Goal: Task Accomplishment & Management: Use online tool/utility

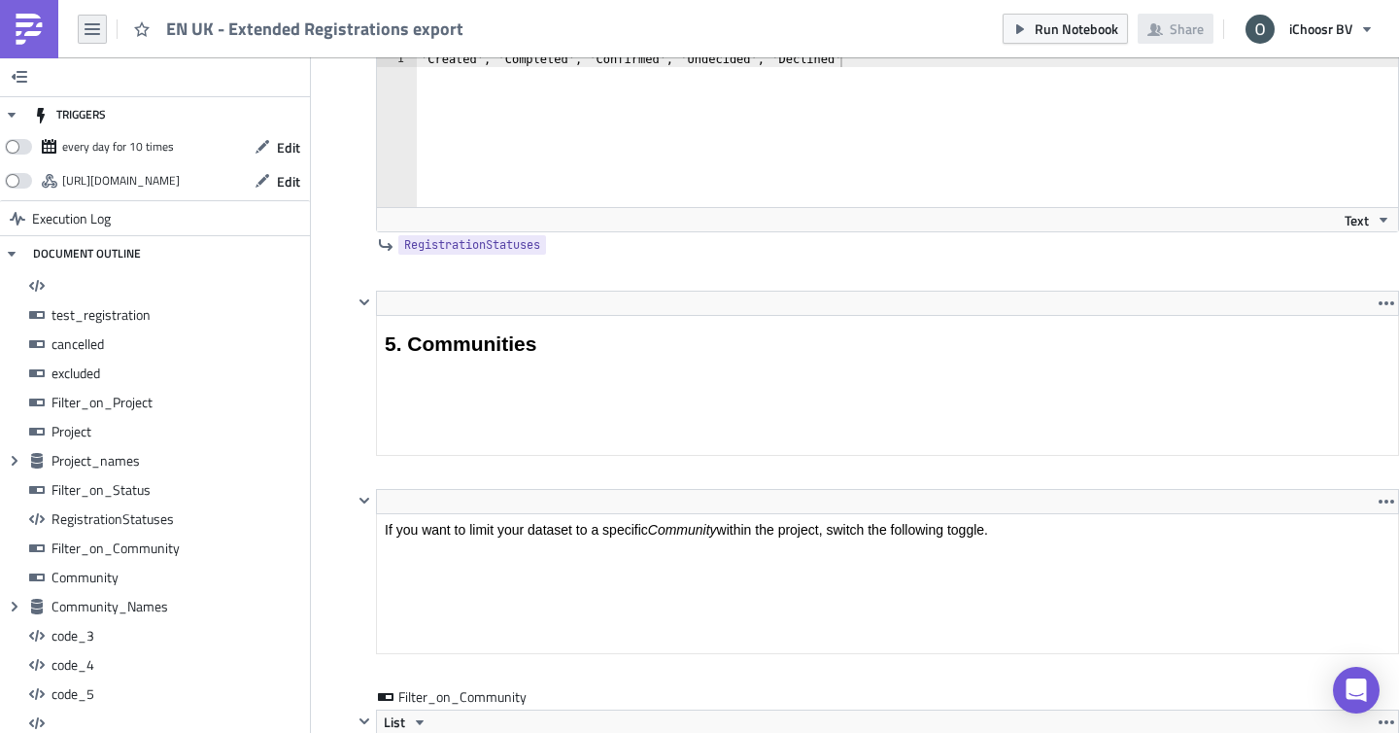
click at [94, 29] on icon "button" at bounding box center [93, 29] width 16 height 12
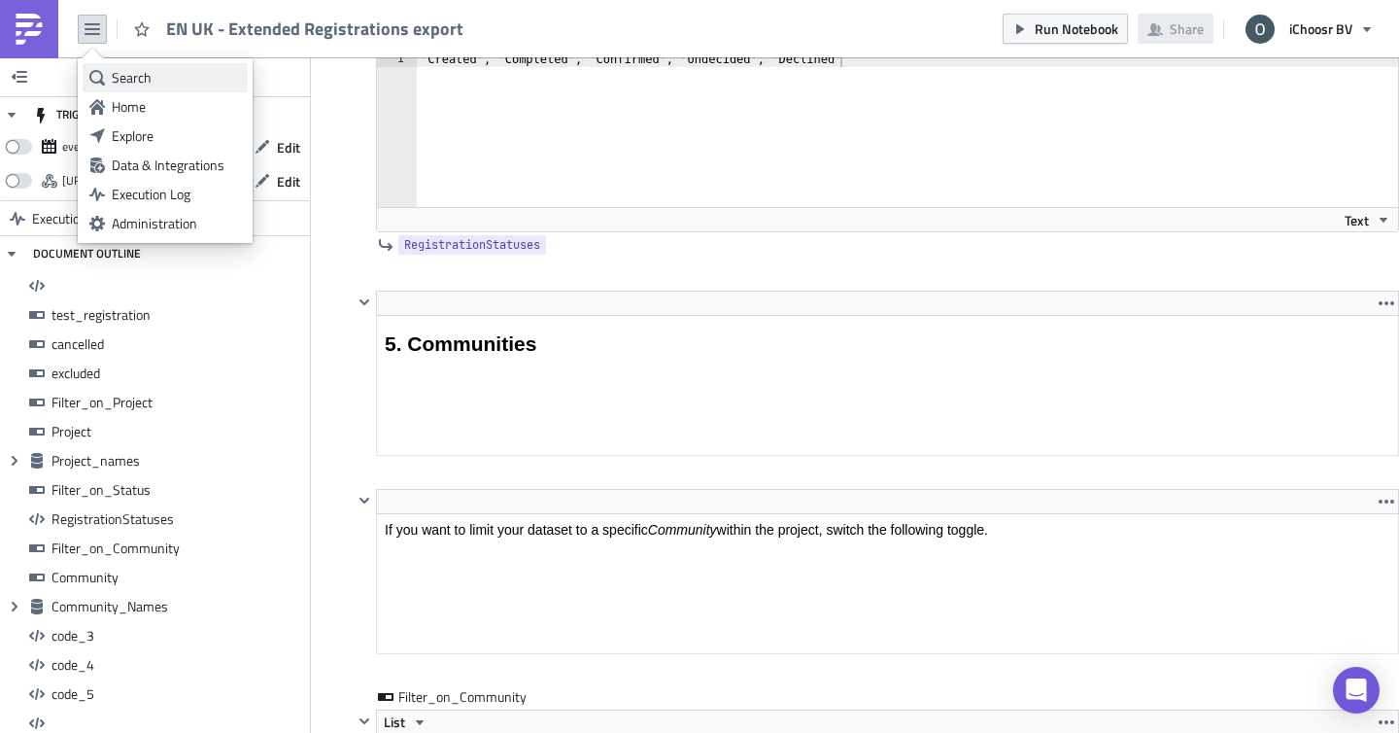
click at [152, 89] on link "Search" at bounding box center [165, 77] width 165 height 29
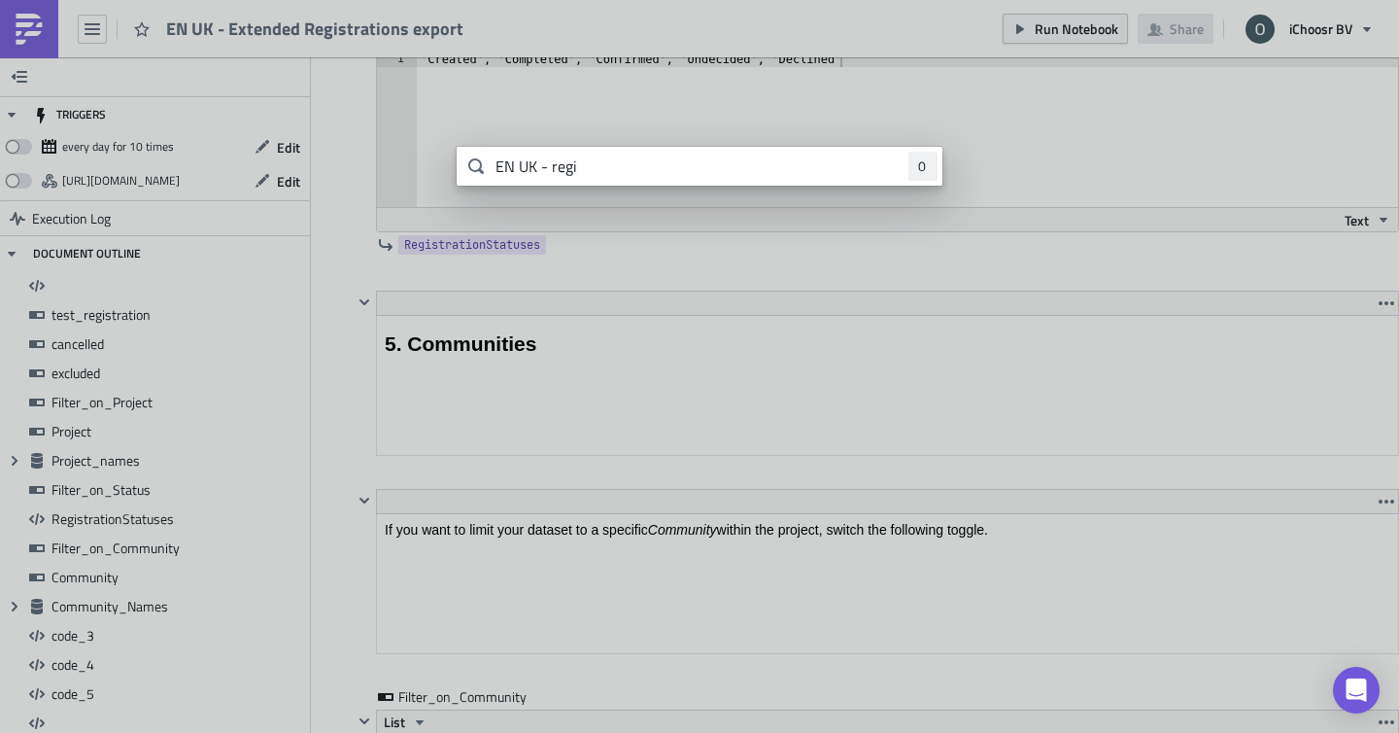
type input "EN UK - regi"
click at [219, 63] on body "EN UK - Extended Registrations export Run Notebook Share iChoosr BV TRIGGERS ev…" at bounding box center [699, 368] width 1399 height 736
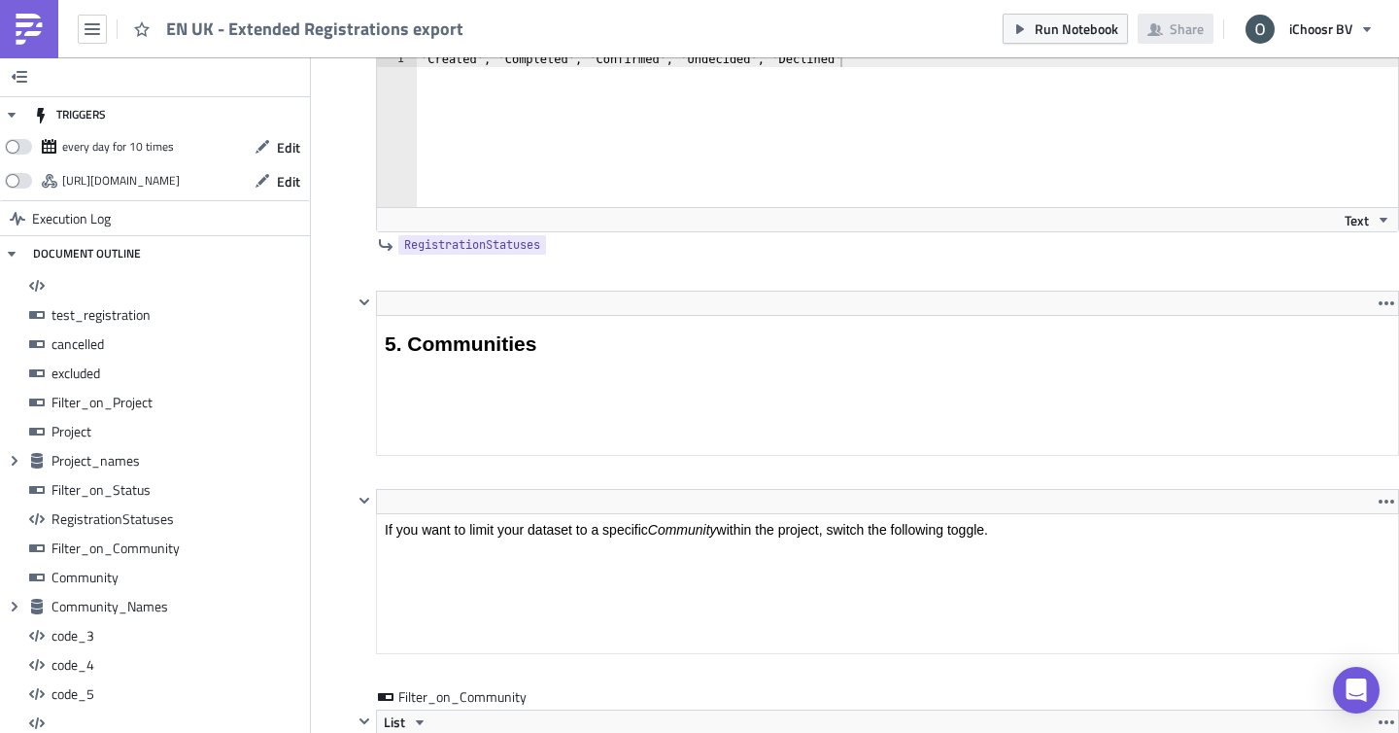
click at [34, 22] on img at bounding box center [29, 29] width 31 height 31
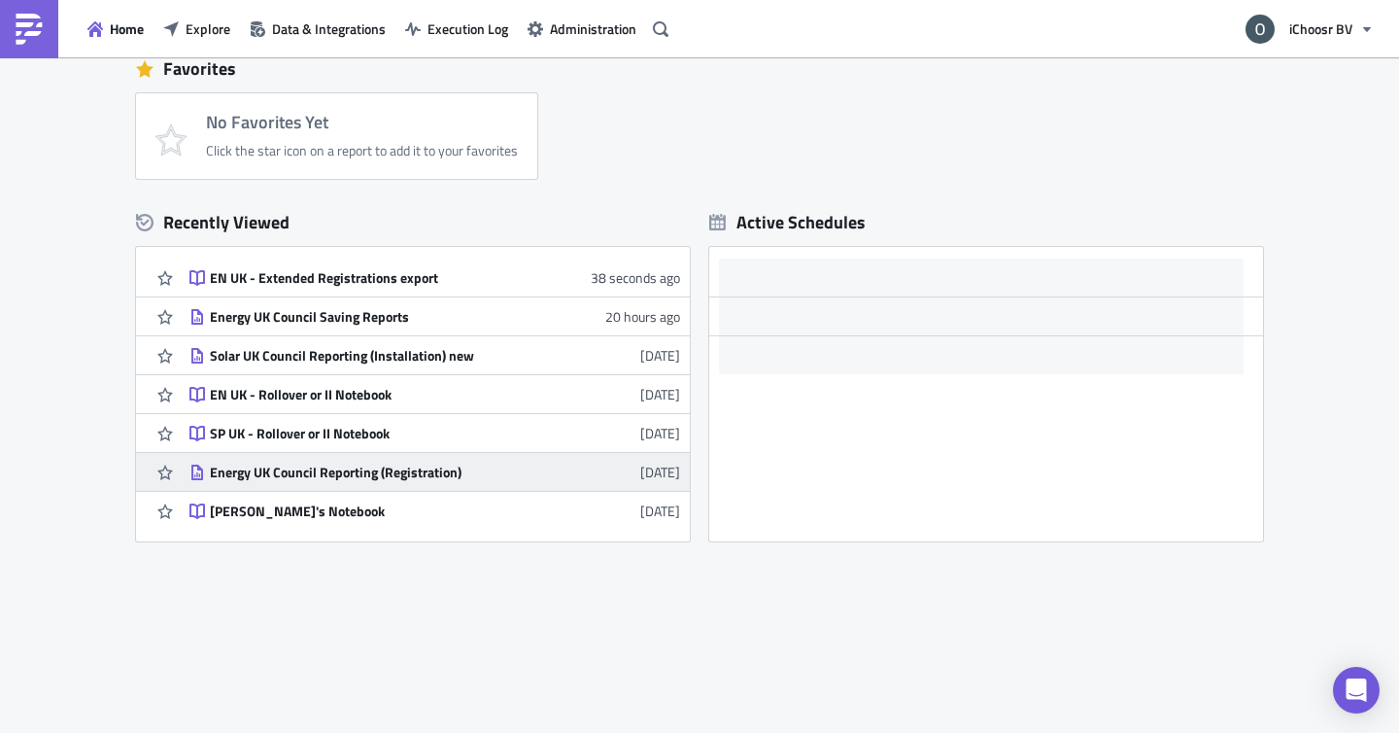
click at [433, 473] on div "Energy UK Council Reporting (Registration)" at bounding box center [380, 472] width 340 height 17
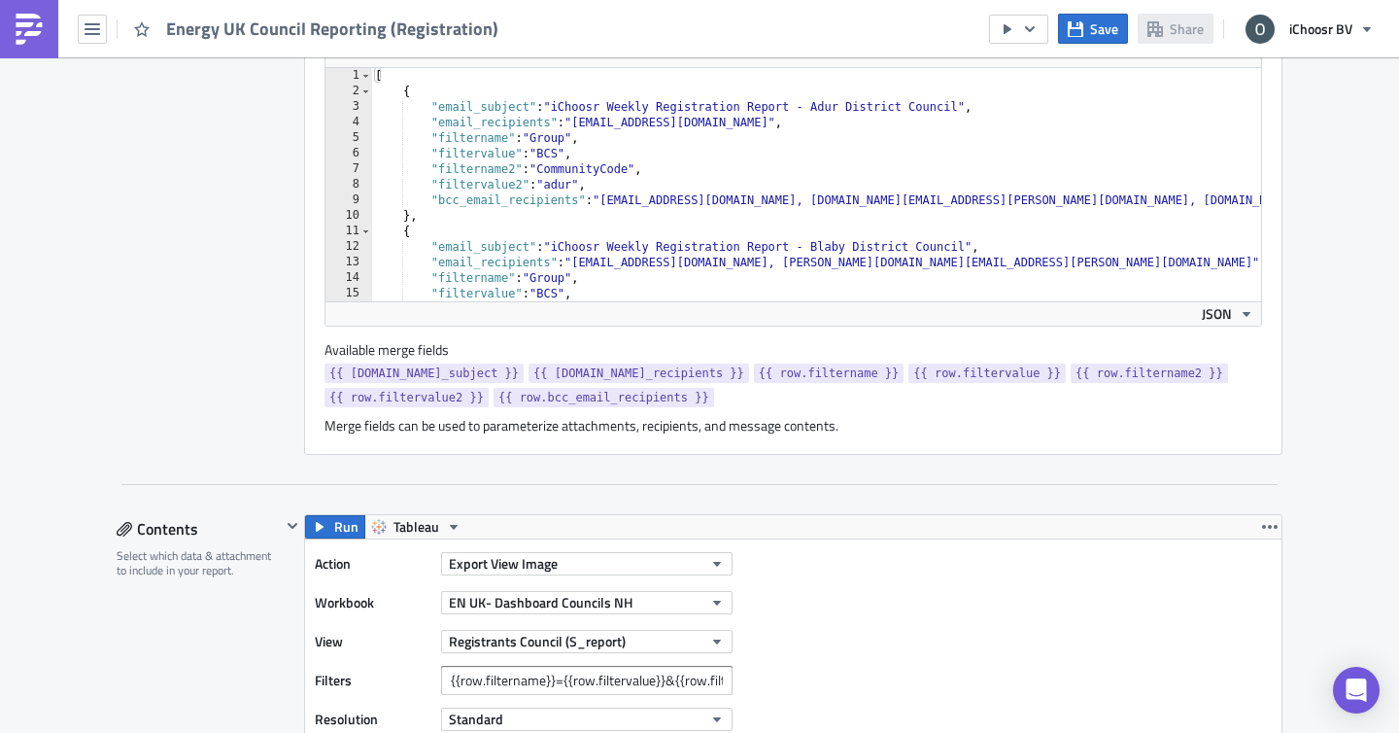
scroll to position [458, 0]
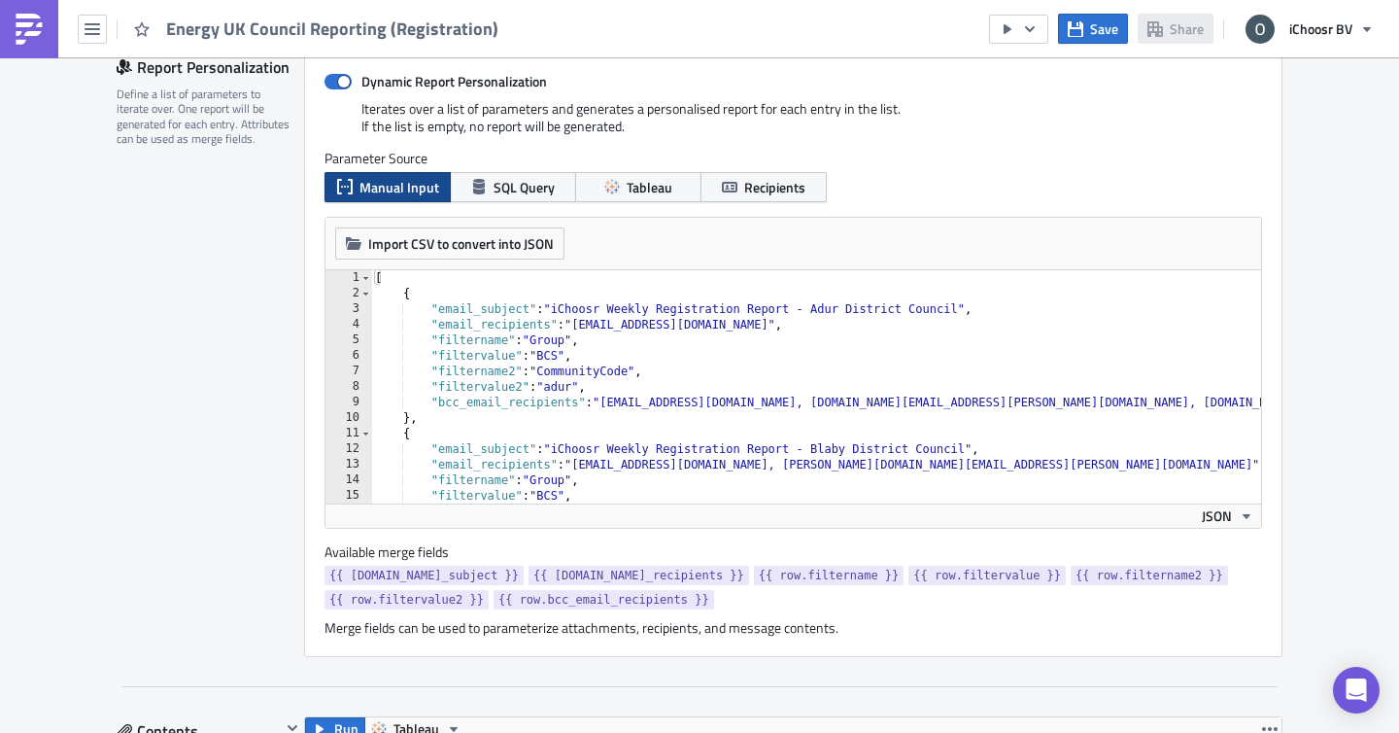
type textarea ""email_recipients": "beverley.alolabi@adur-worthing.gov.uk","
click at [633, 319] on div "[ { "email_subject" : "iChoosr Weekly Registration Report - Adur District Counc…" at bounding box center [1082, 402] width 1422 height 264
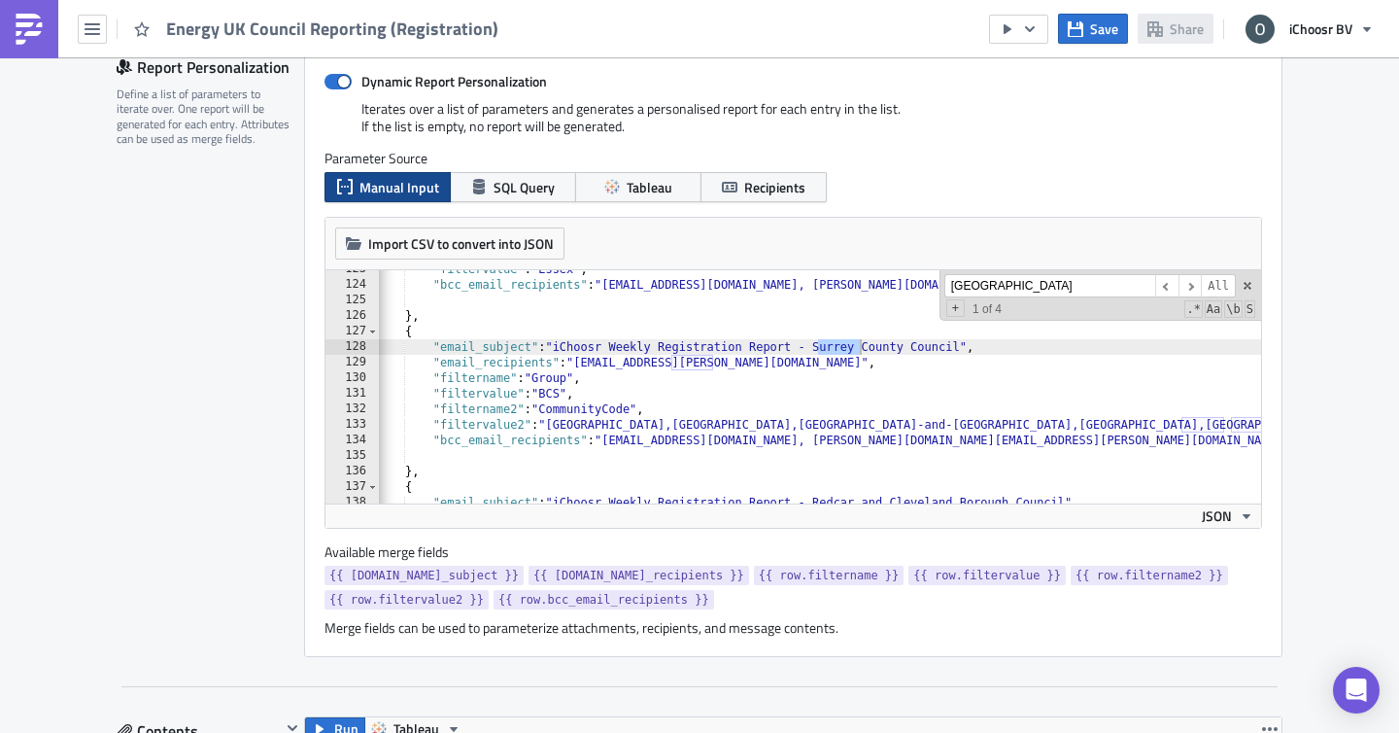
scroll to position [0, 6]
type input "surrey"
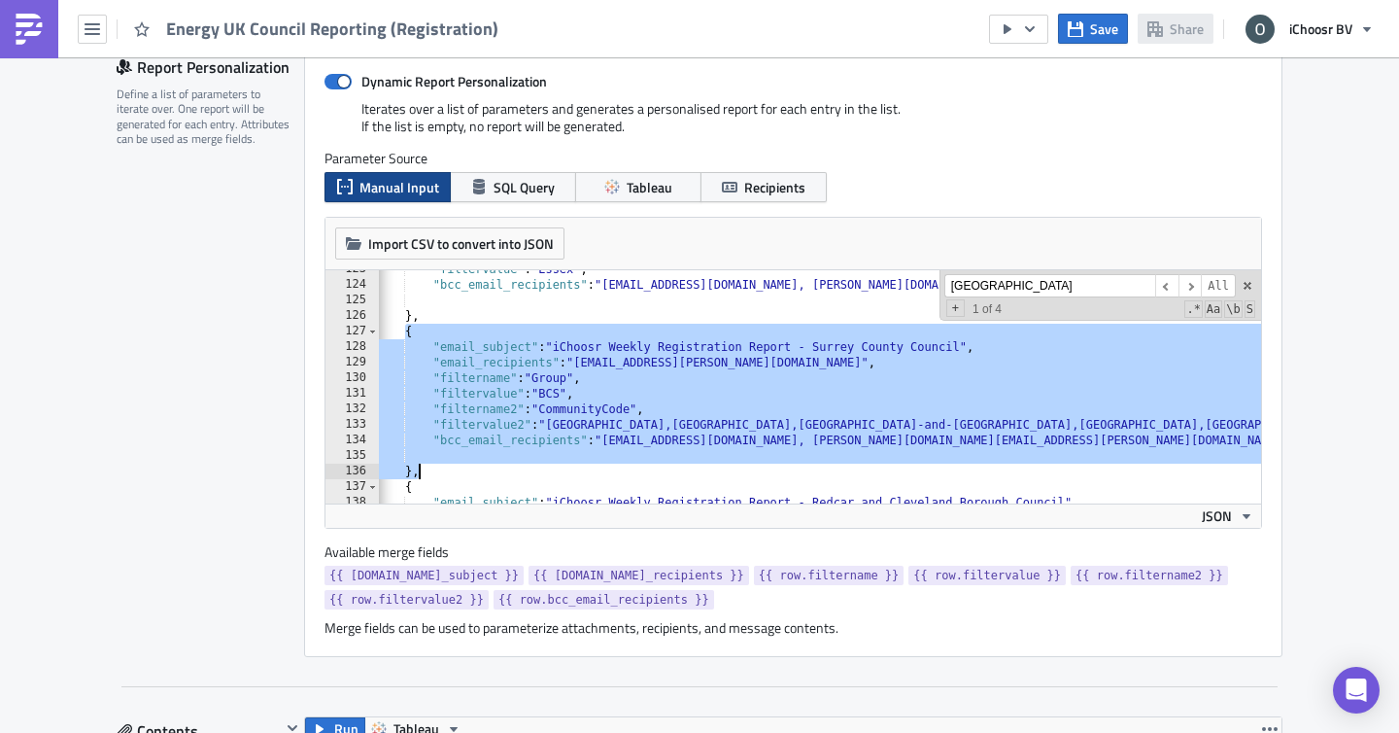
drag, startPoint x: 403, startPoint y: 330, endPoint x: 528, endPoint y: 475, distance: 190.9
click at [528, 475] on div ""filtervalue" : "Essex" , "bcc_email_recipients" : "layla@ichoosr.com, oliver.k…" at bounding box center [1084, 393] width 1422 height 264
type textarea "},"
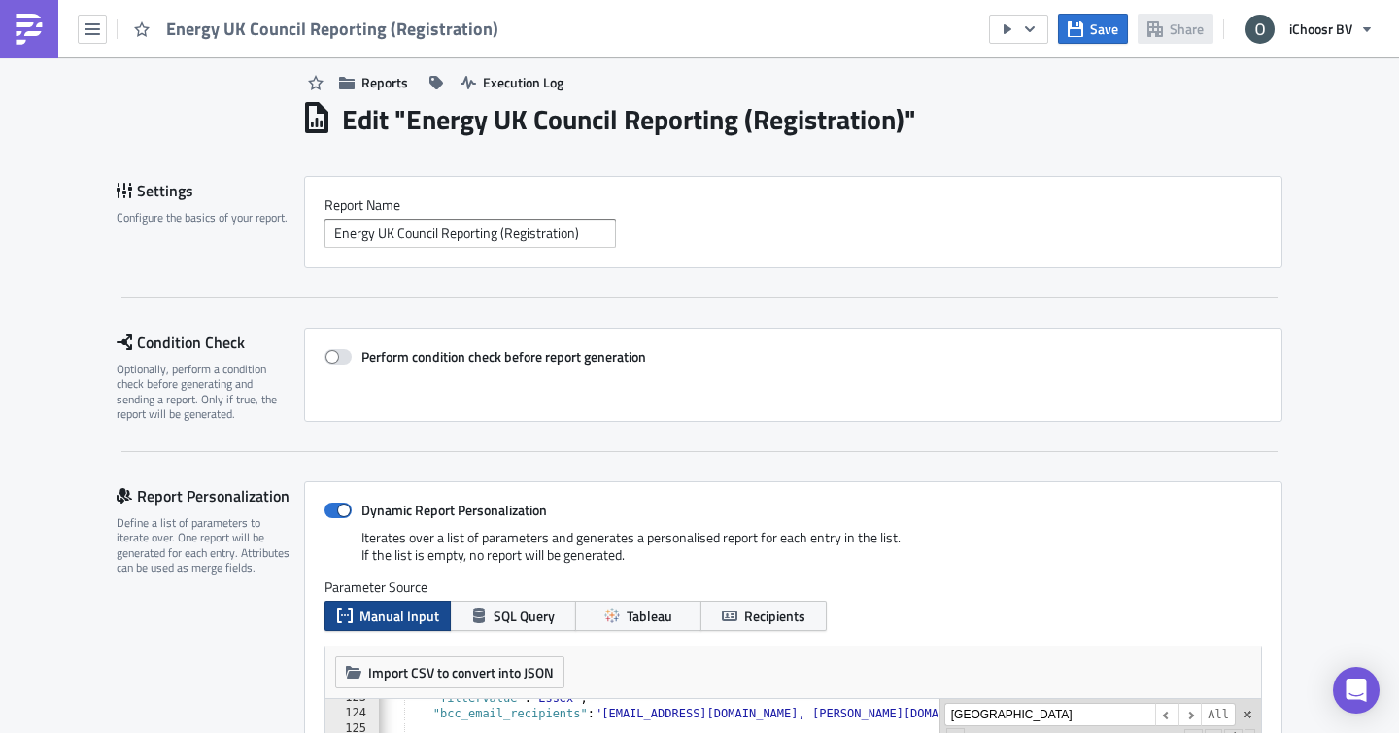
scroll to position [30, 0]
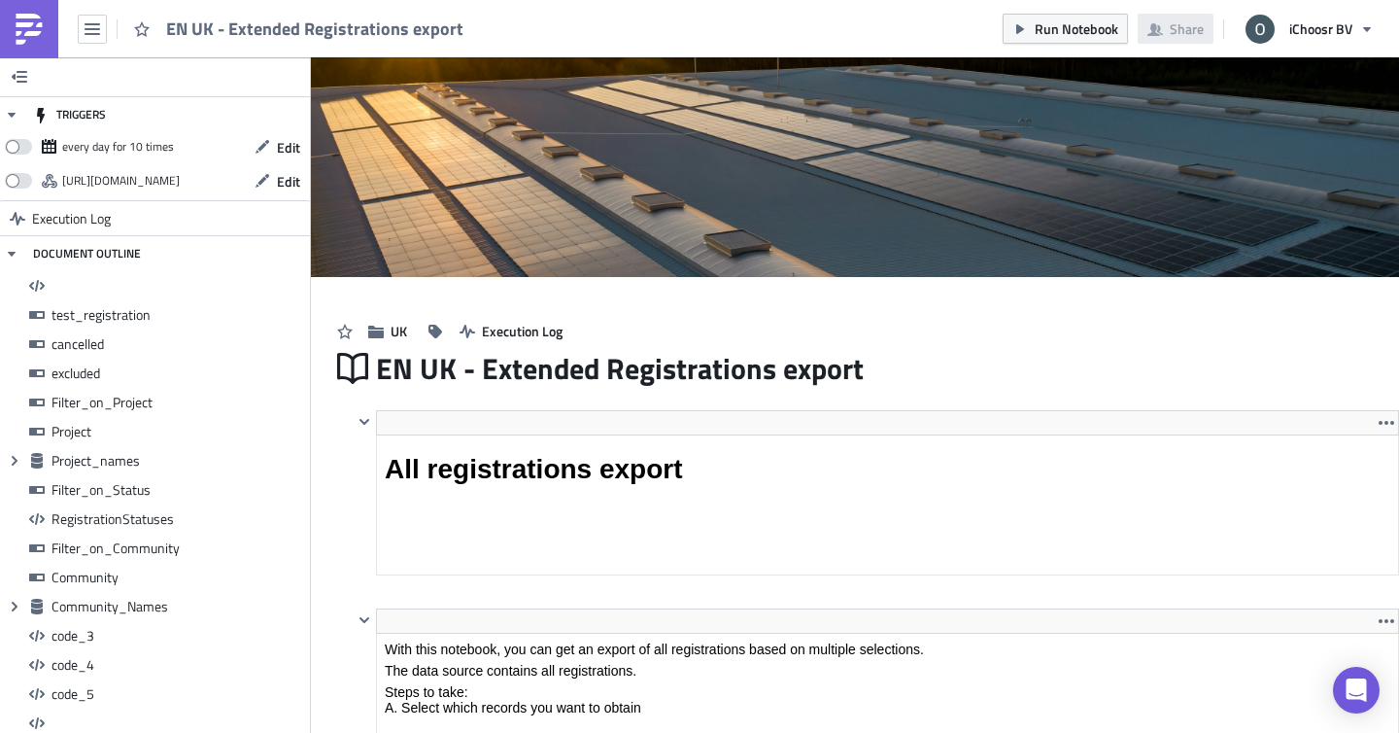
scroll to position [223, 1020]
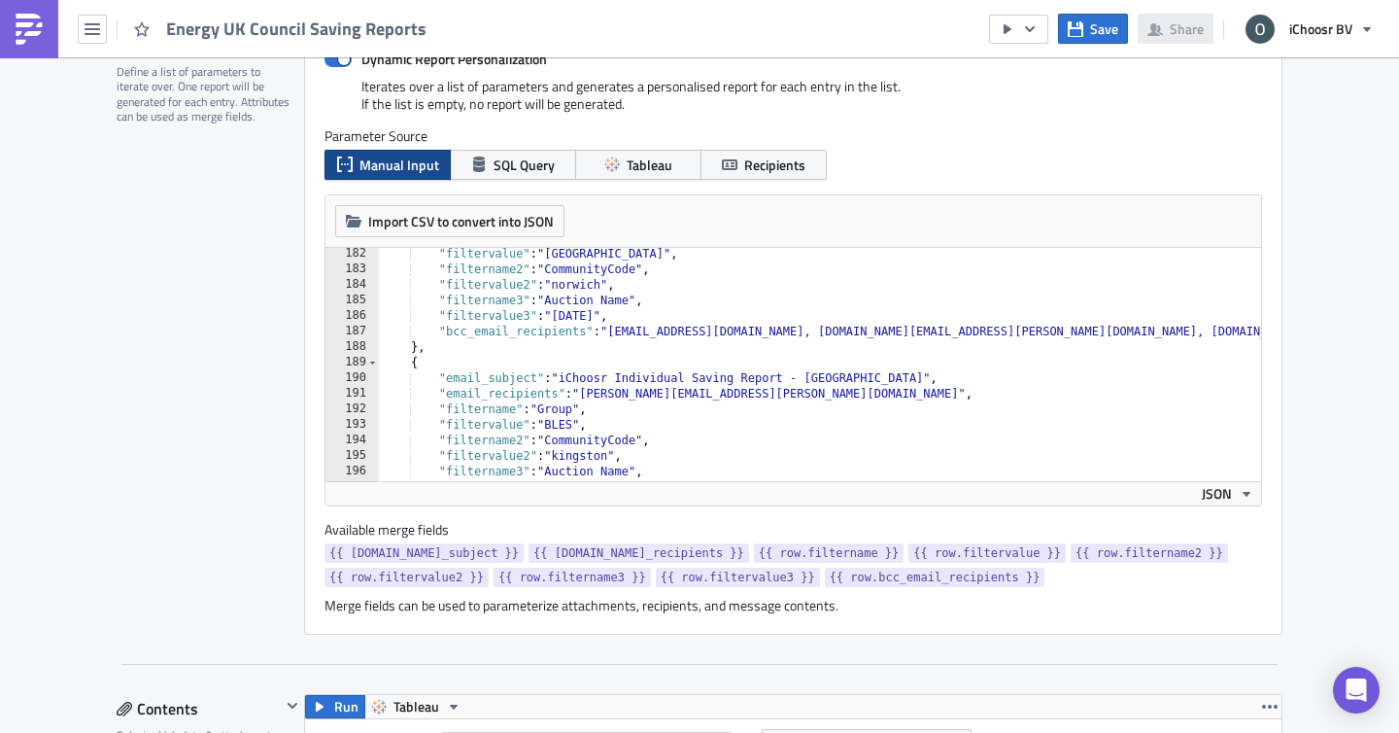
scroll to position [2816, 0]
type textarea "{"
click at [701, 370] on div ""filtervalue" : "Norfolk" , "filtername2" : "CommunityCode" , "filtervalue2" : …" at bounding box center [943, 378] width 1128 height 264
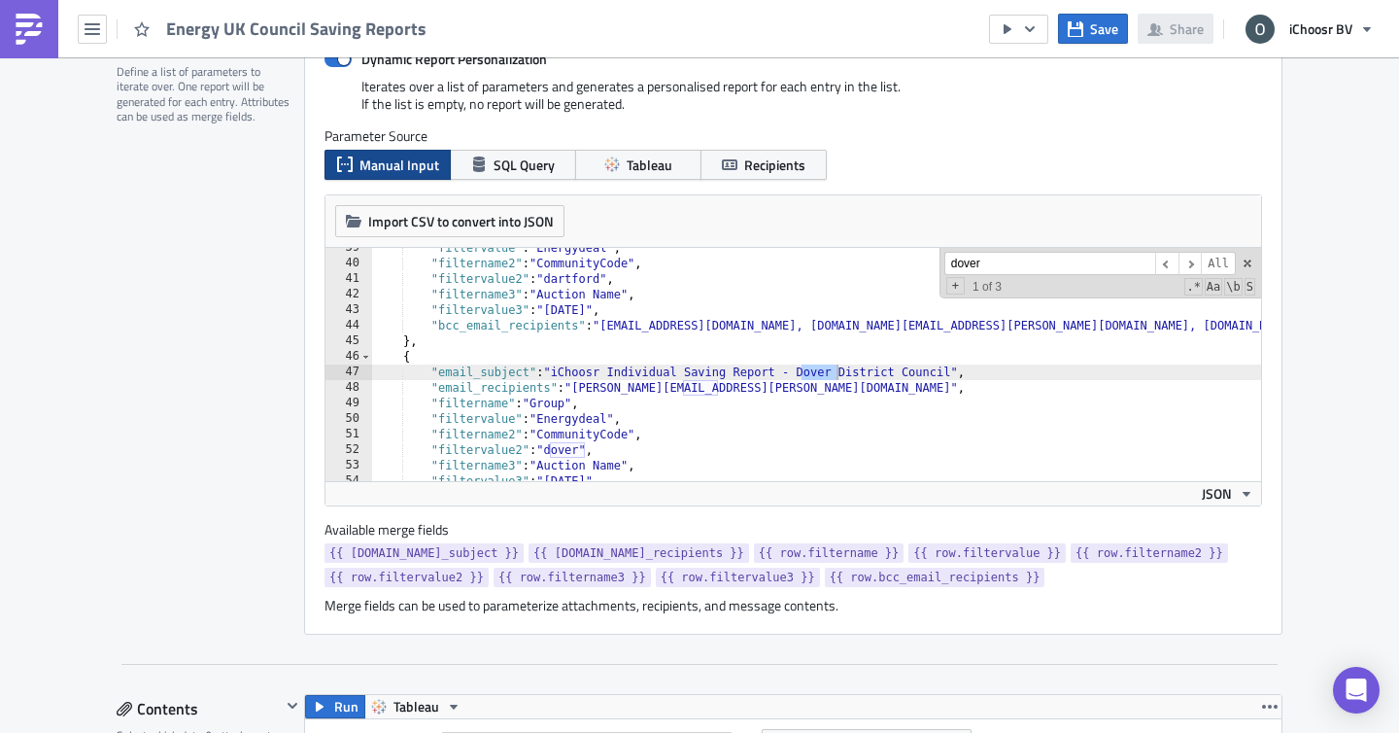
click at [1016, 262] on input "dover" at bounding box center [1050, 264] width 211 height 24
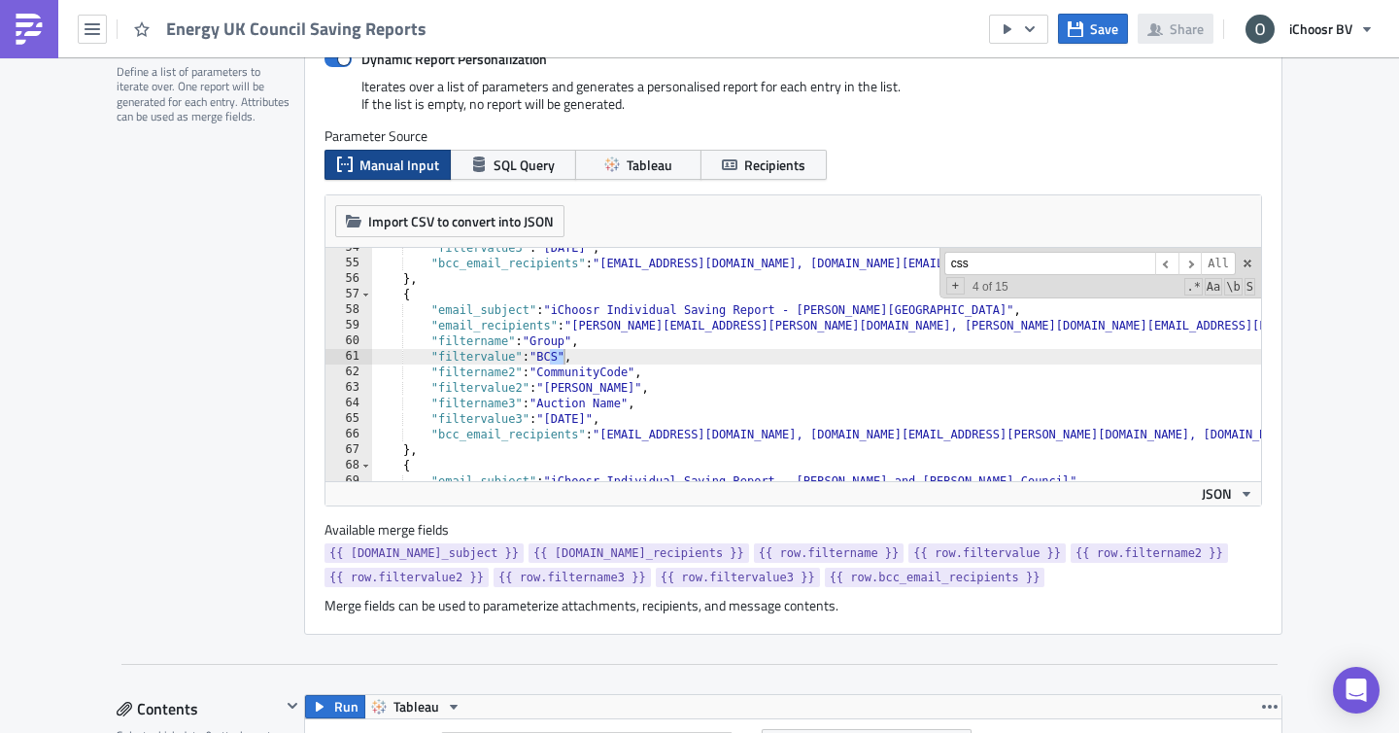
scroll to position [832, 0]
type input "cssc"
click at [1247, 266] on span at bounding box center [1248, 264] width 14 height 14
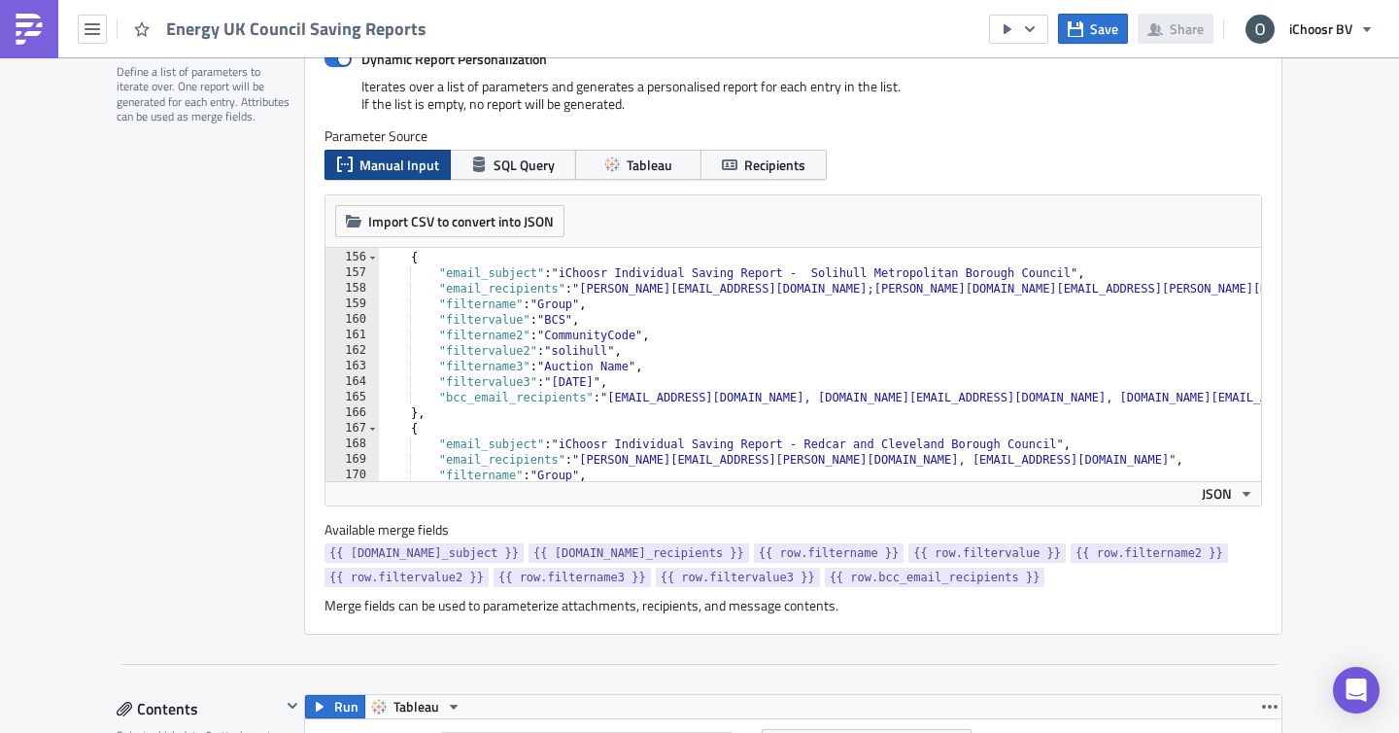
scroll to position [3016, 0]
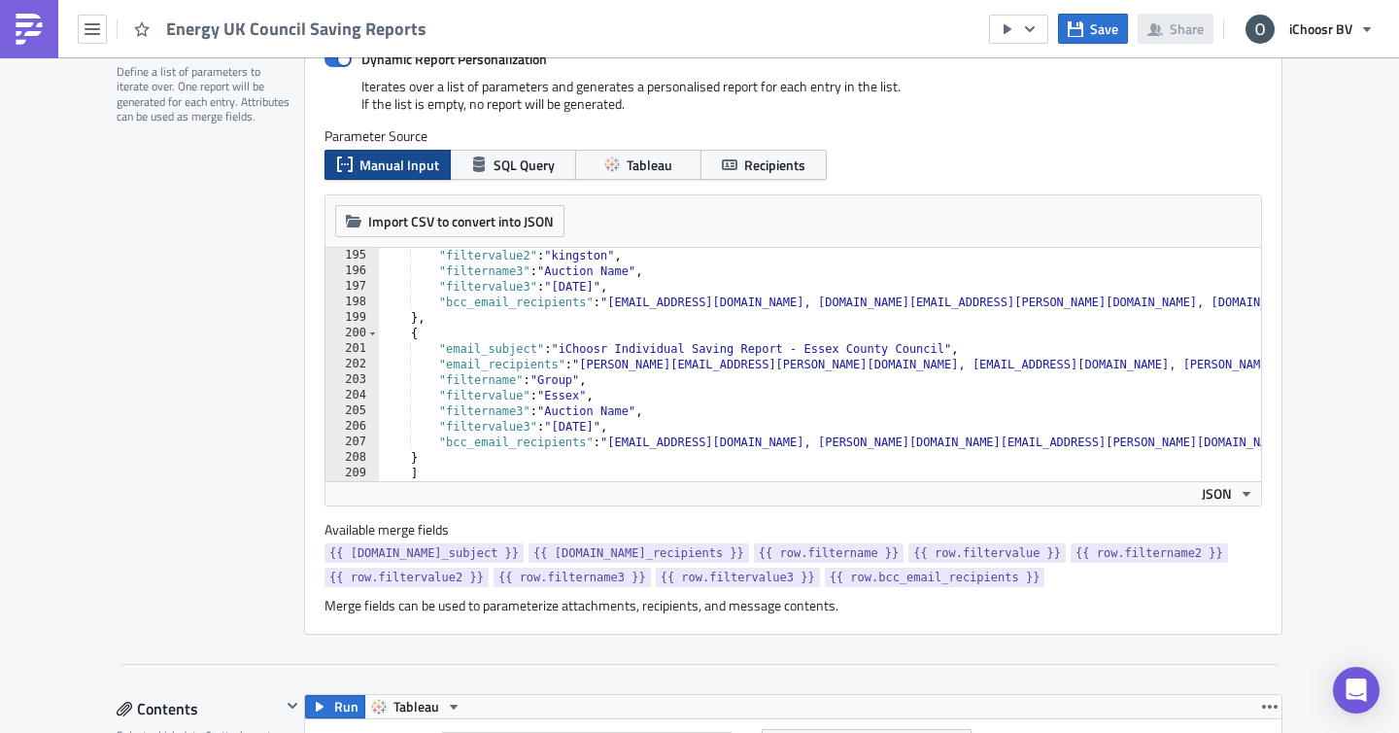
click at [485, 462] on div at bounding box center [943, 471] width 1128 height 19
click at [634, 326] on div ""filtervalue2" : "kingston" , "filtername3" : "Auction Name" , "filtervalue3" :…" at bounding box center [943, 380] width 1128 height 264
type textarea "},"
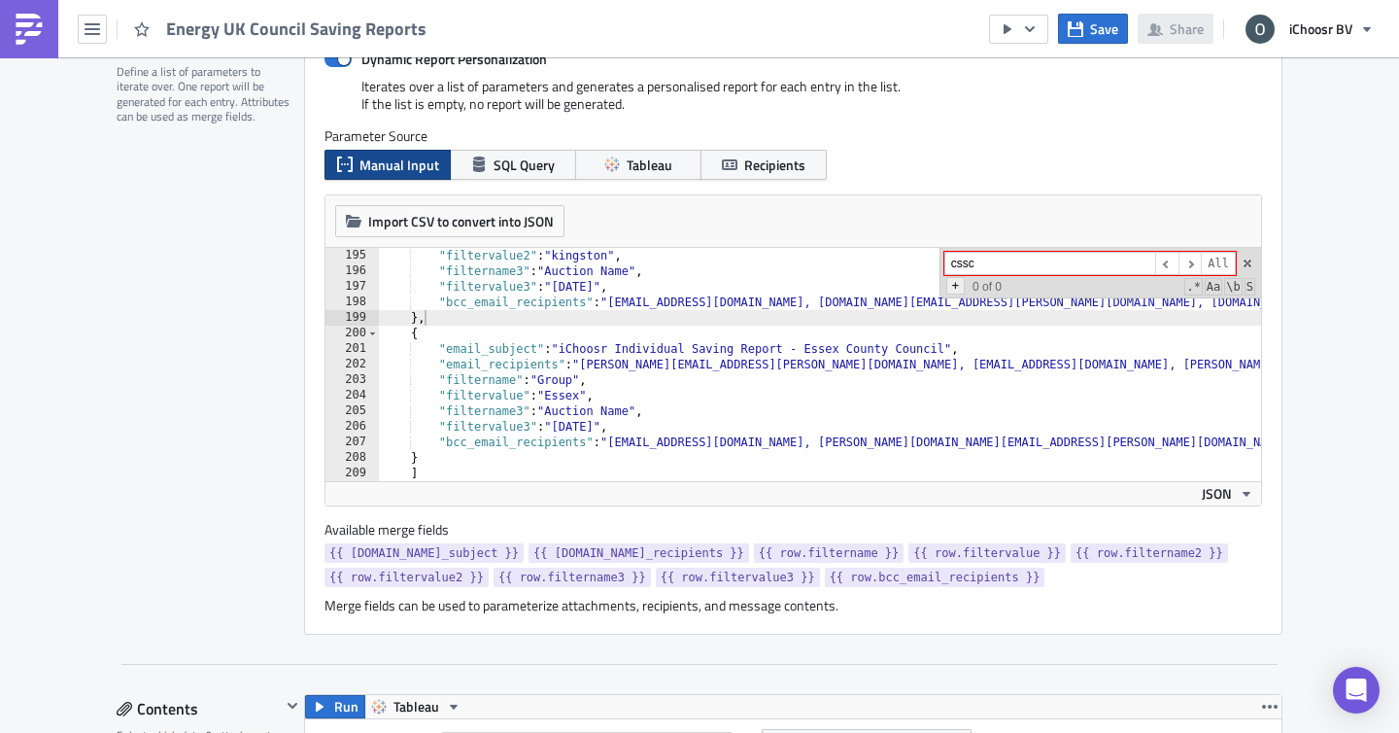
click at [952, 293] on span "+" at bounding box center [956, 285] width 18 height 17
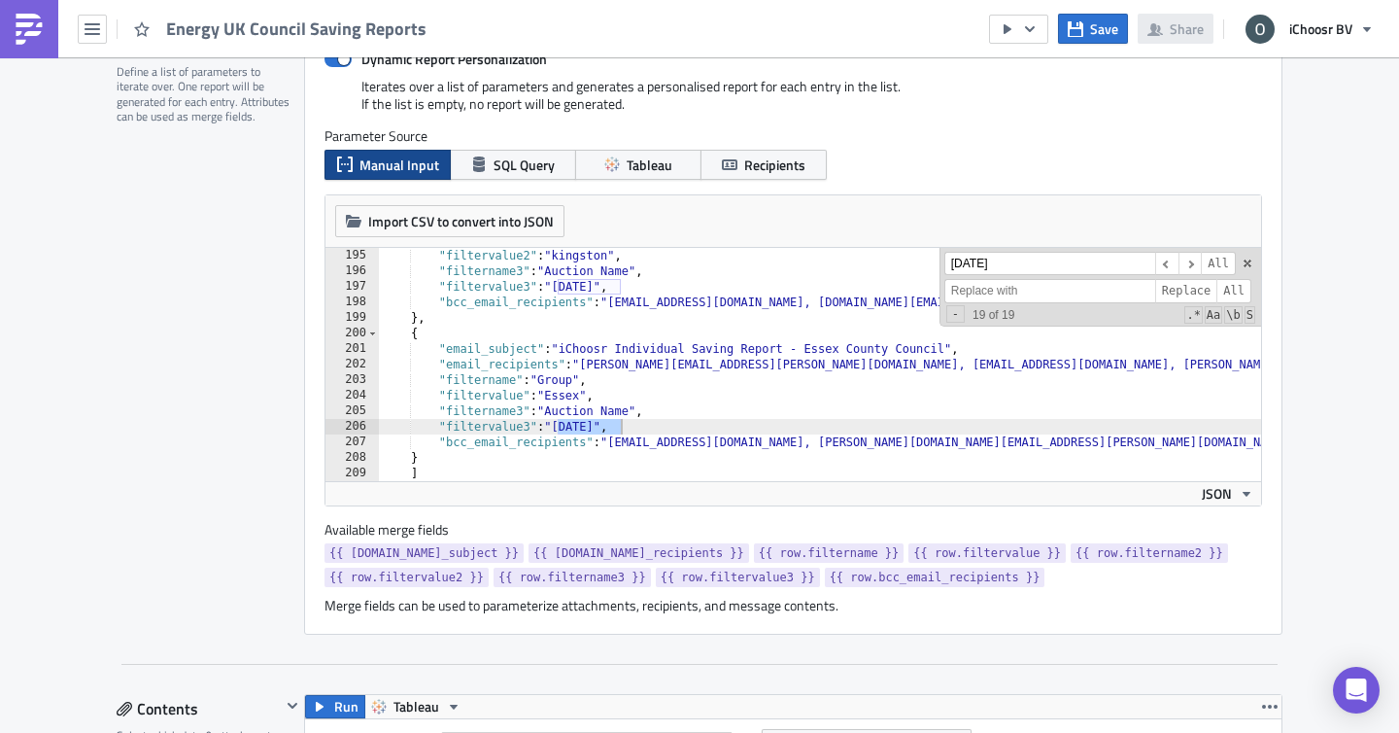
type input "June 2025"
click at [1111, 292] on input at bounding box center [1050, 291] width 211 height 24
type input "[DATE]"
click at [1230, 293] on span "All" at bounding box center [1234, 291] width 35 height 24
click at [1246, 263] on span at bounding box center [1248, 264] width 14 height 14
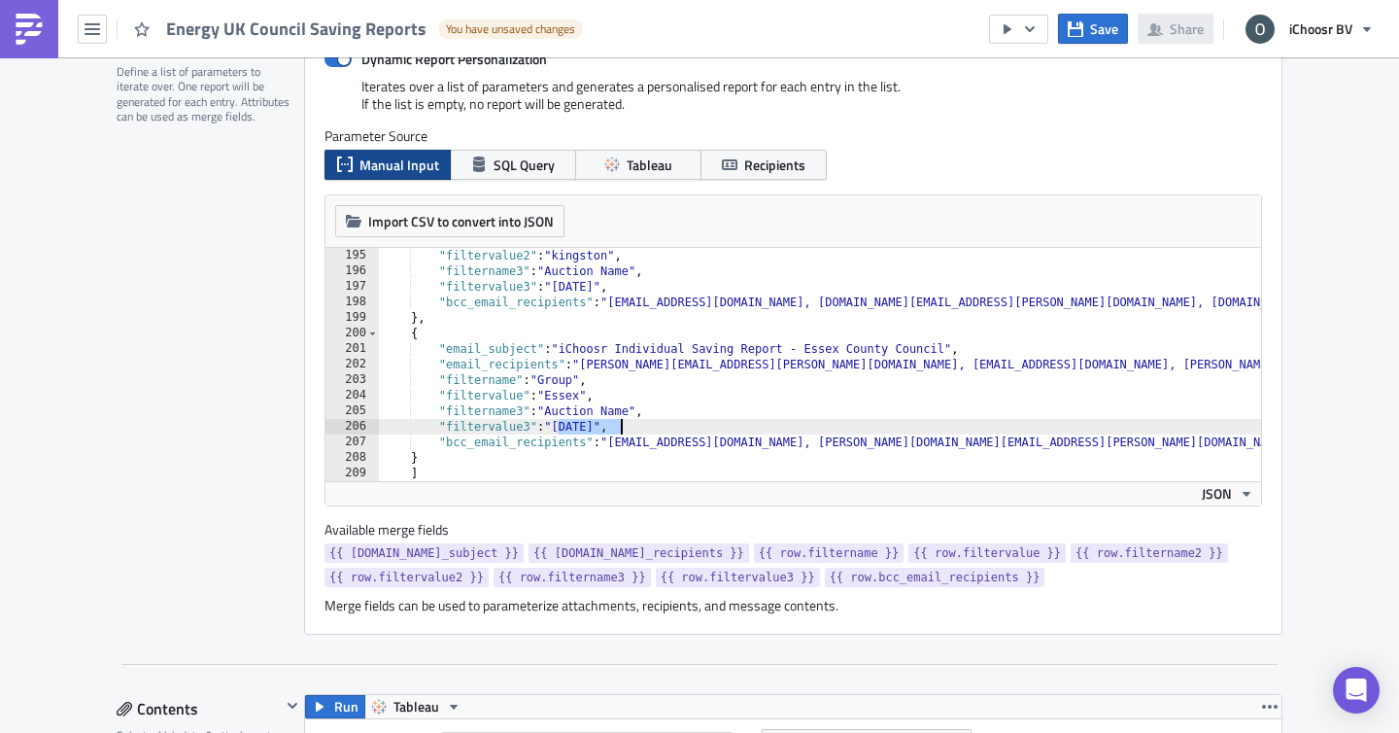
click at [917, 356] on div ""filtervalue2" : "kingston" , "filtername3" : "Auction Name" , "filtervalue3" :…" at bounding box center [943, 380] width 1128 height 264
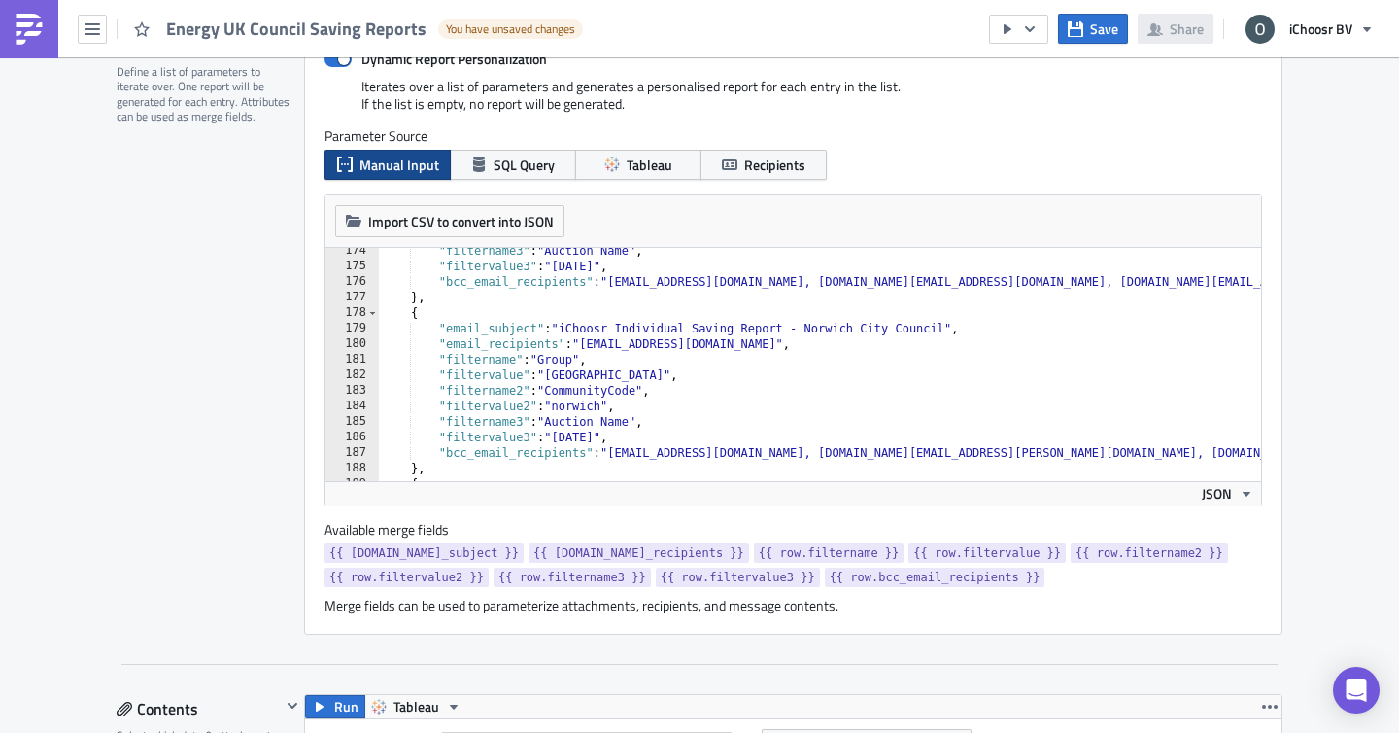
scroll to position [2677, 0]
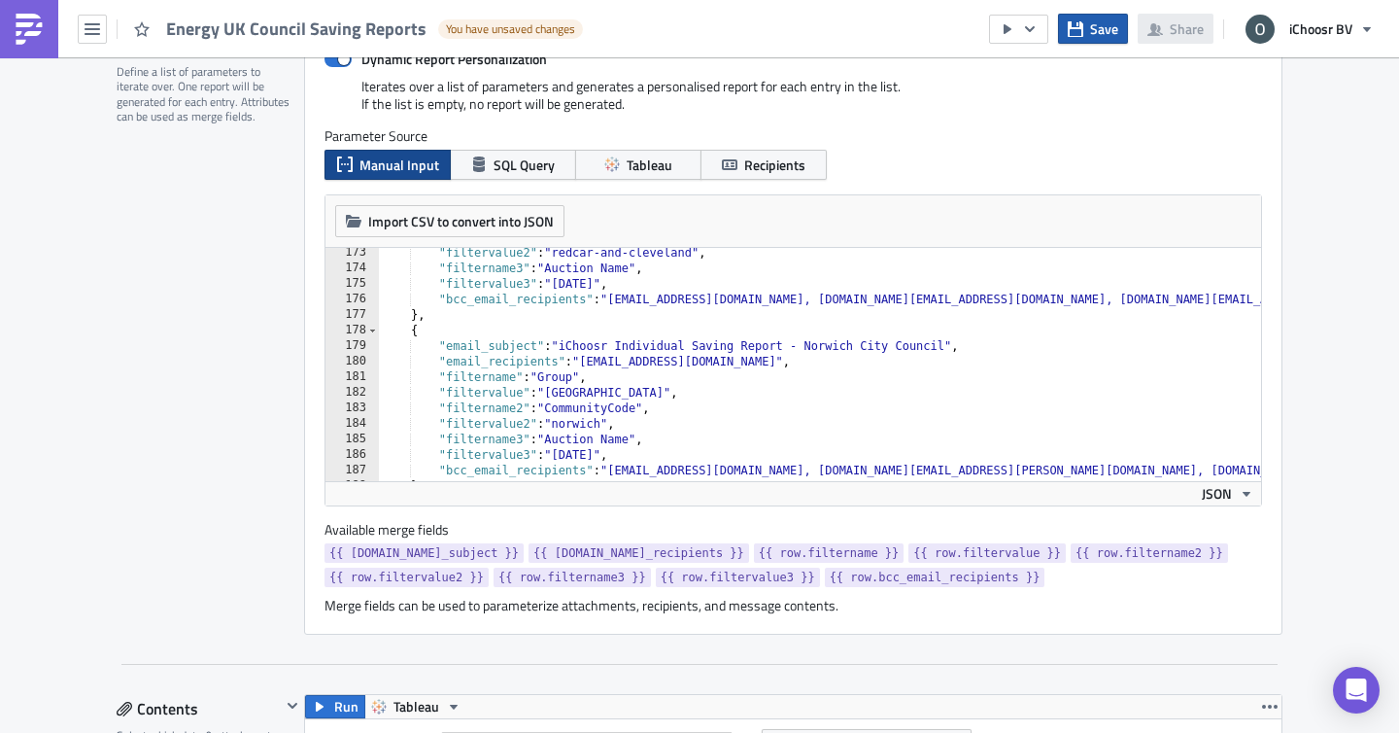
click at [1078, 34] on icon "button" at bounding box center [1076, 29] width 16 height 16
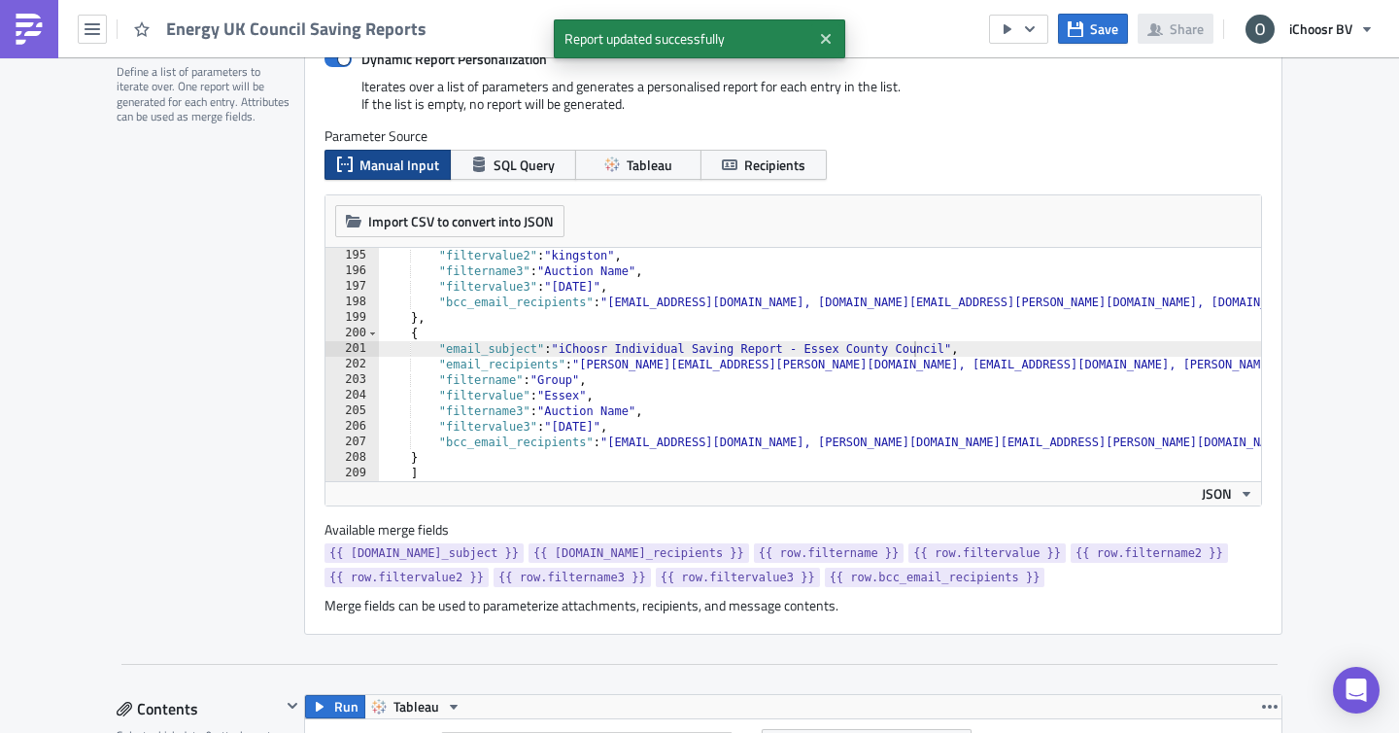
scroll to position [494, 0]
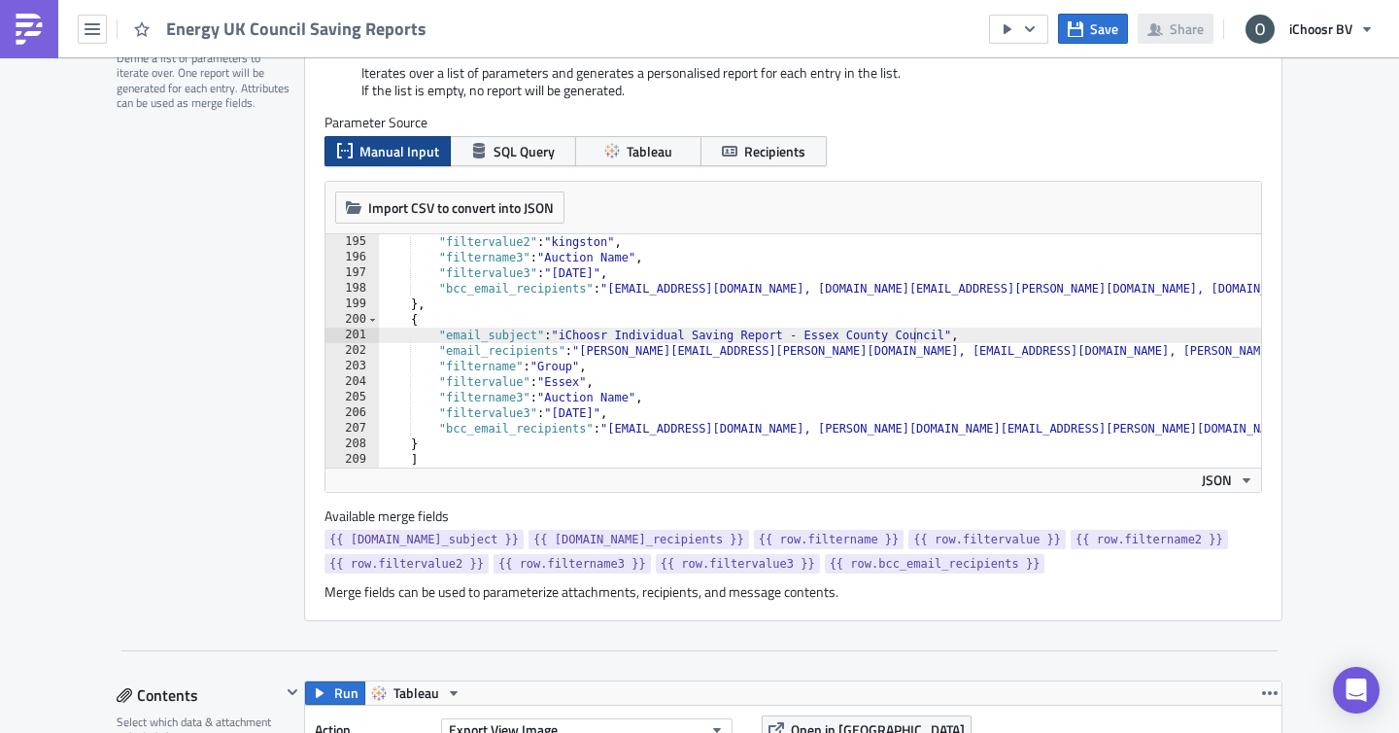
click at [458, 445] on div ""filtervalue2" : "kingston" , "filtername3" : "Auction Name" , "filtervalue3" :…" at bounding box center [943, 366] width 1128 height 264
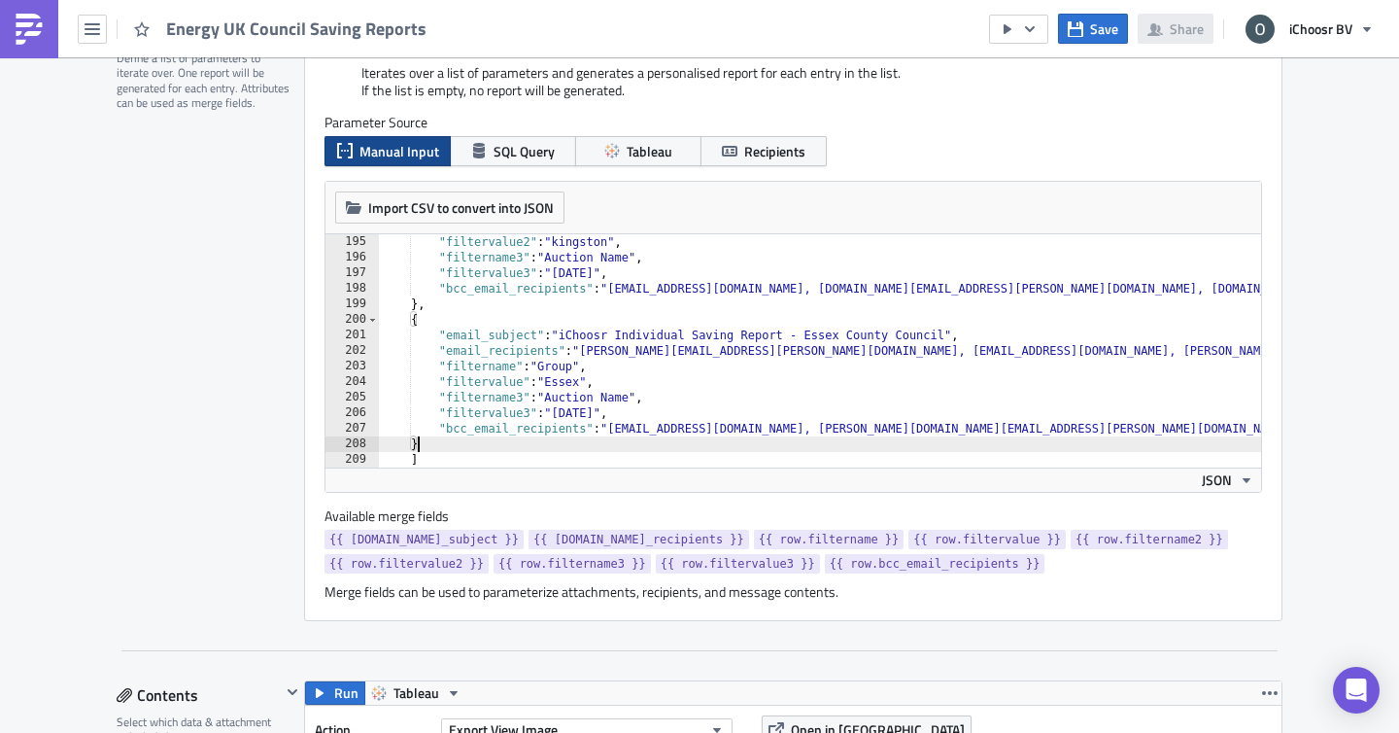
type textarea "},"
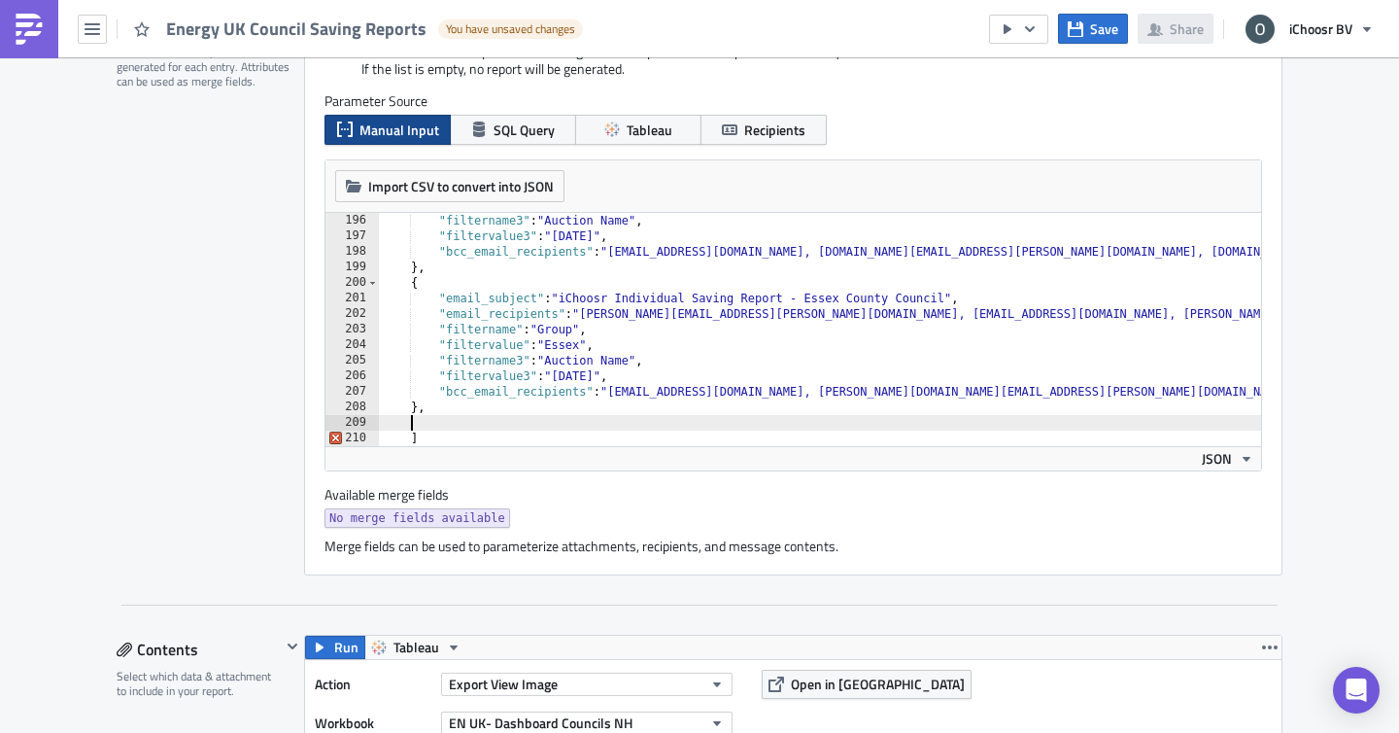
scroll to position [525, 0]
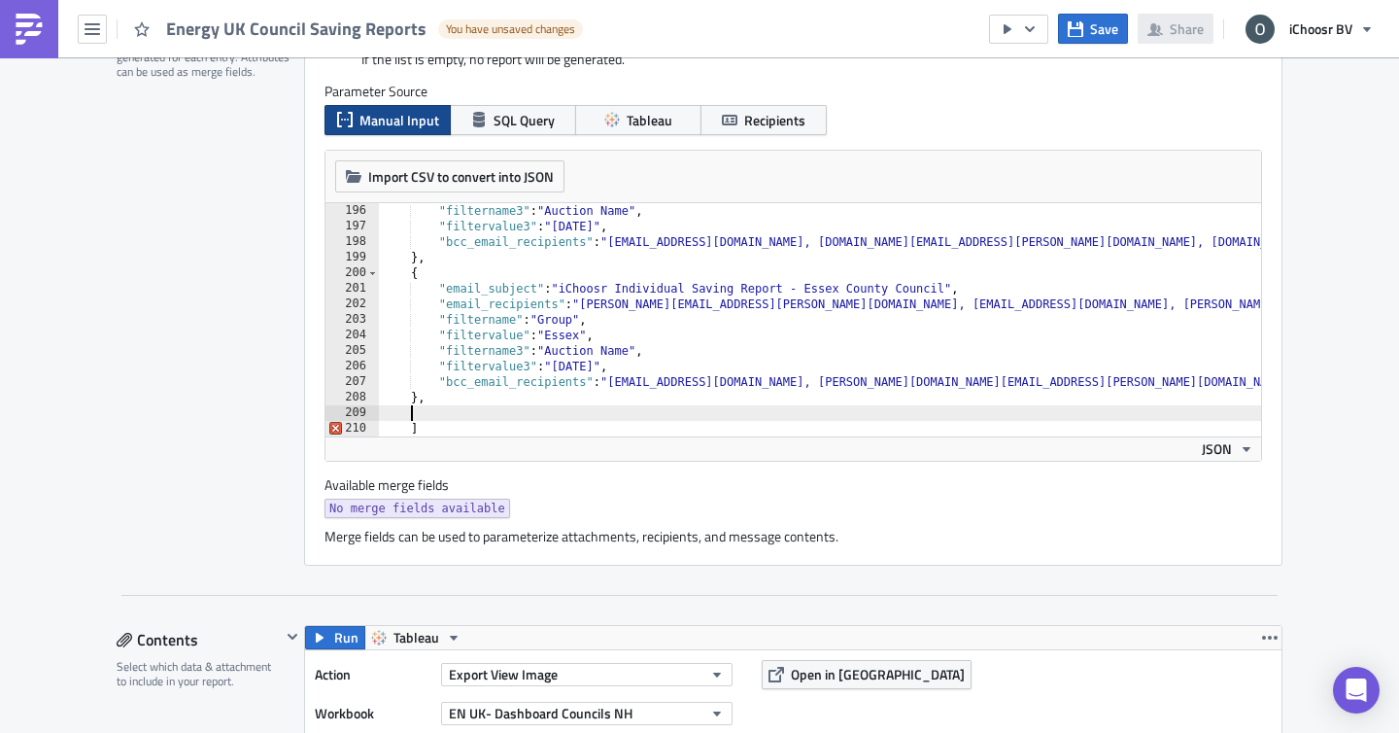
paste textarea "},"
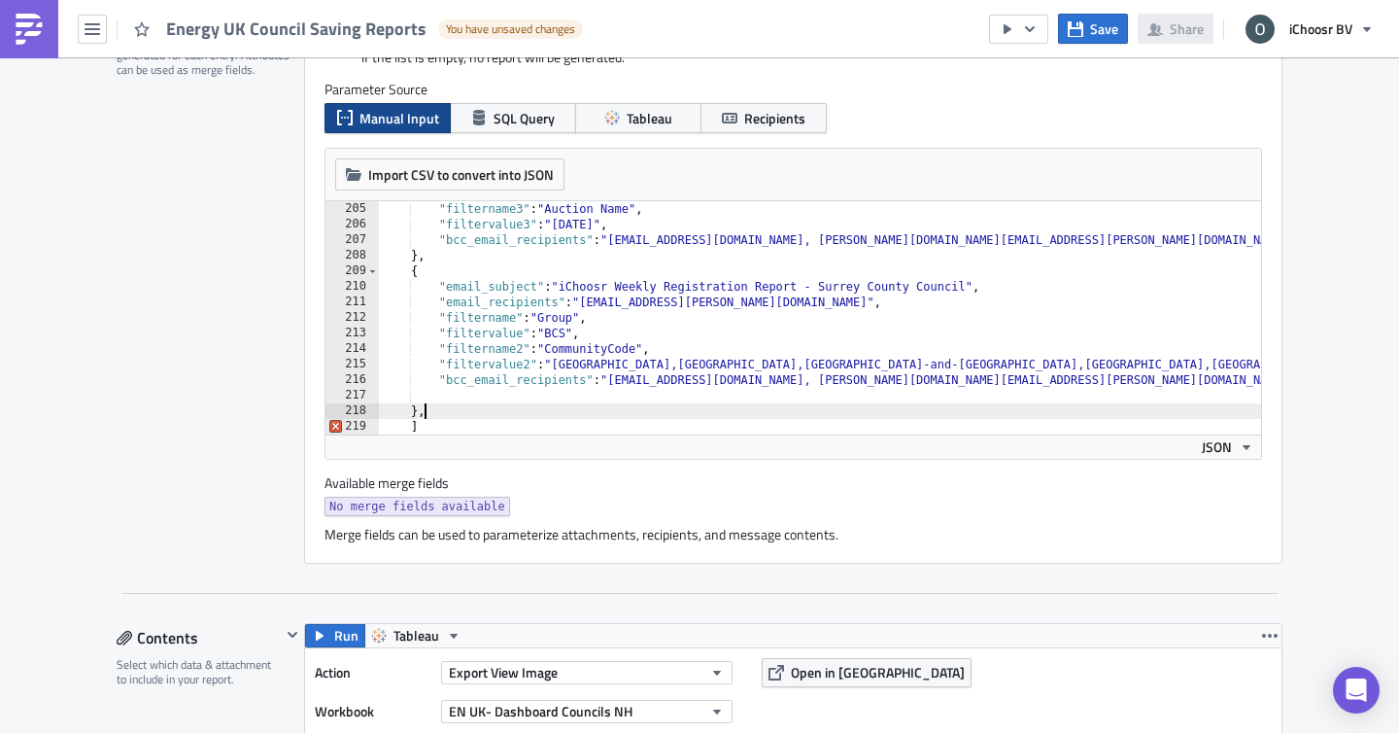
scroll to position [3172, 0]
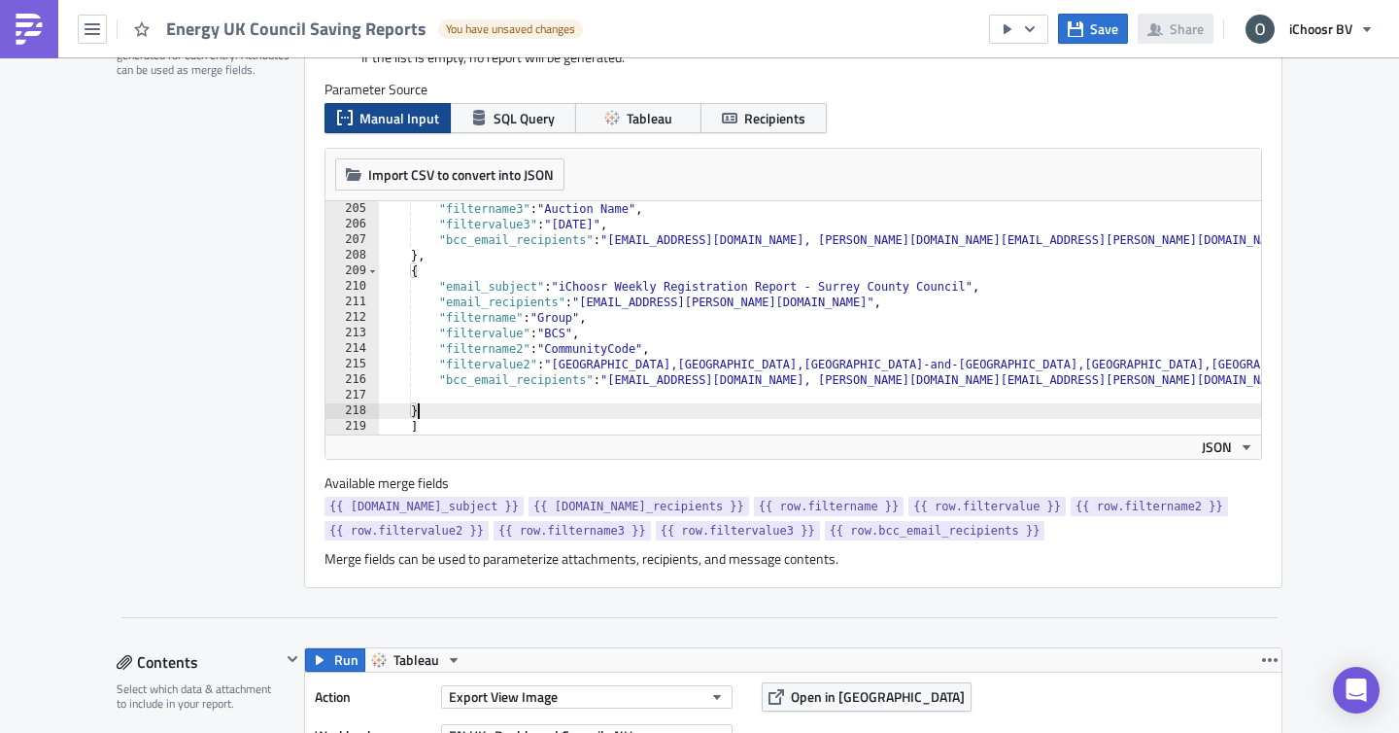
click at [695, 287] on div ""filtername3" : "Auction Name" , "filtervalue3" : "September 2025" , "bcc_email…" at bounding box center [950, 333] width 1142 height 264
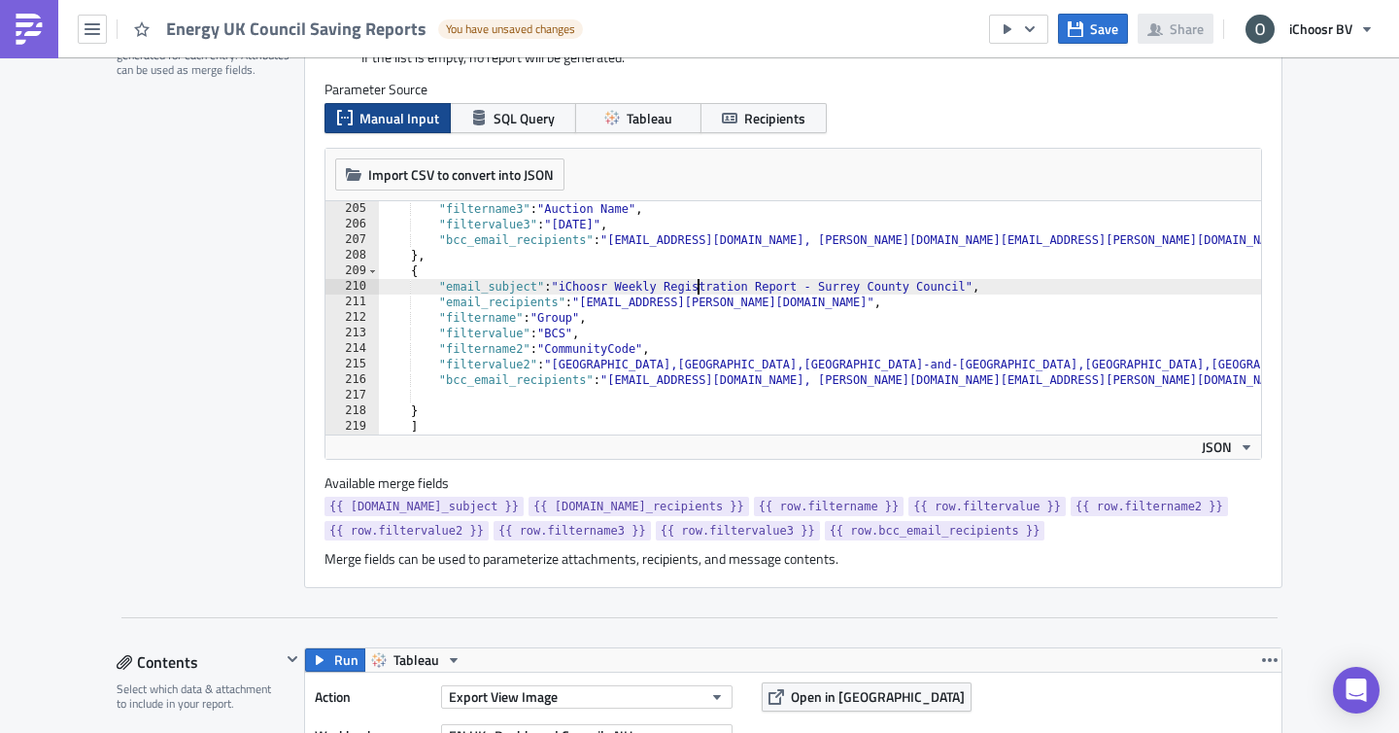
click at [695, 287] on div ""filtername3" : "Auction Name" , "filtervalue3" : "September 2025" , "bcc_email…" at bounding box center [950, 333] width 1142 height 264
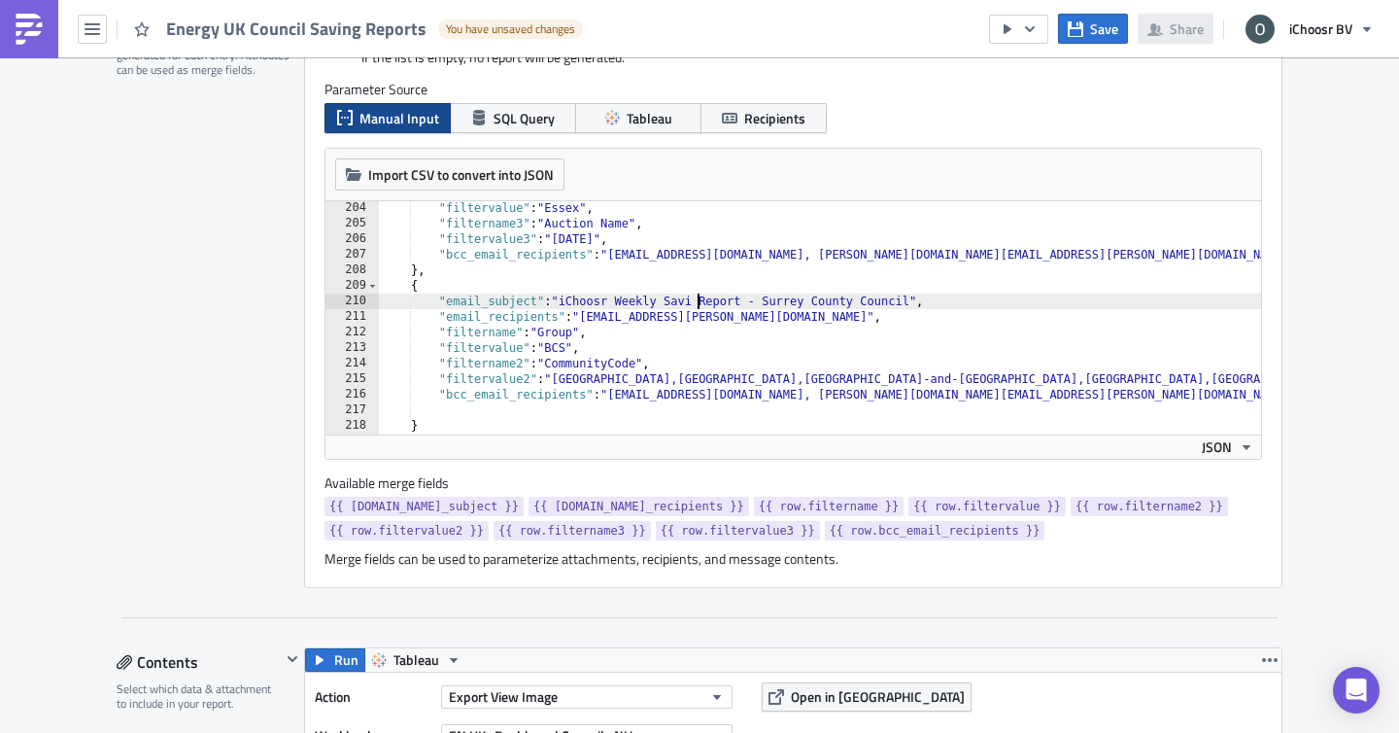
scroll to position [0, 26]
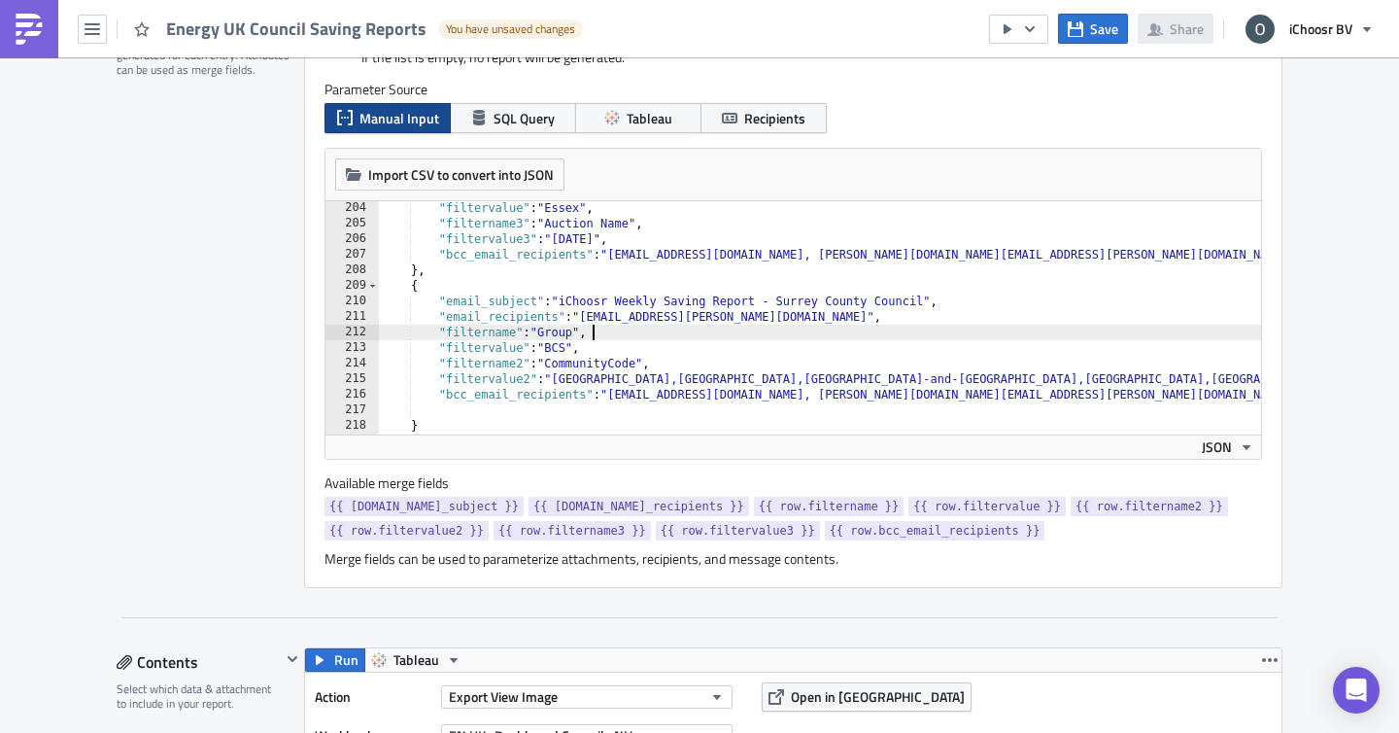
click at [837, 330] on div ""filtervalue" : "Essex" , "filtername3" : "Auction Name" , "filtervalue3" : "Se…" at bounding box center [950, 332] width 1142 height 264
click at [1090, 24] on button "Save" at bounding box center [1093, 29] width 70 height 30
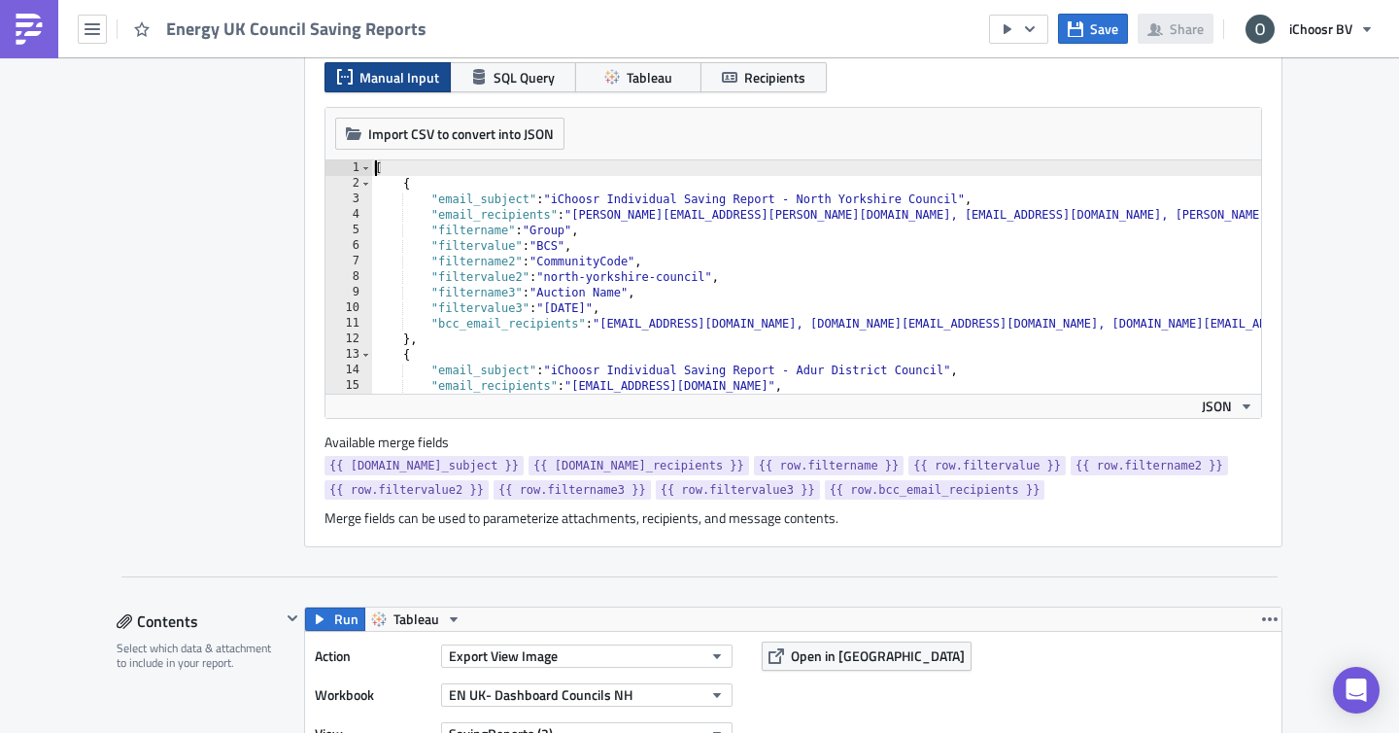
scroll to position [0, 0]
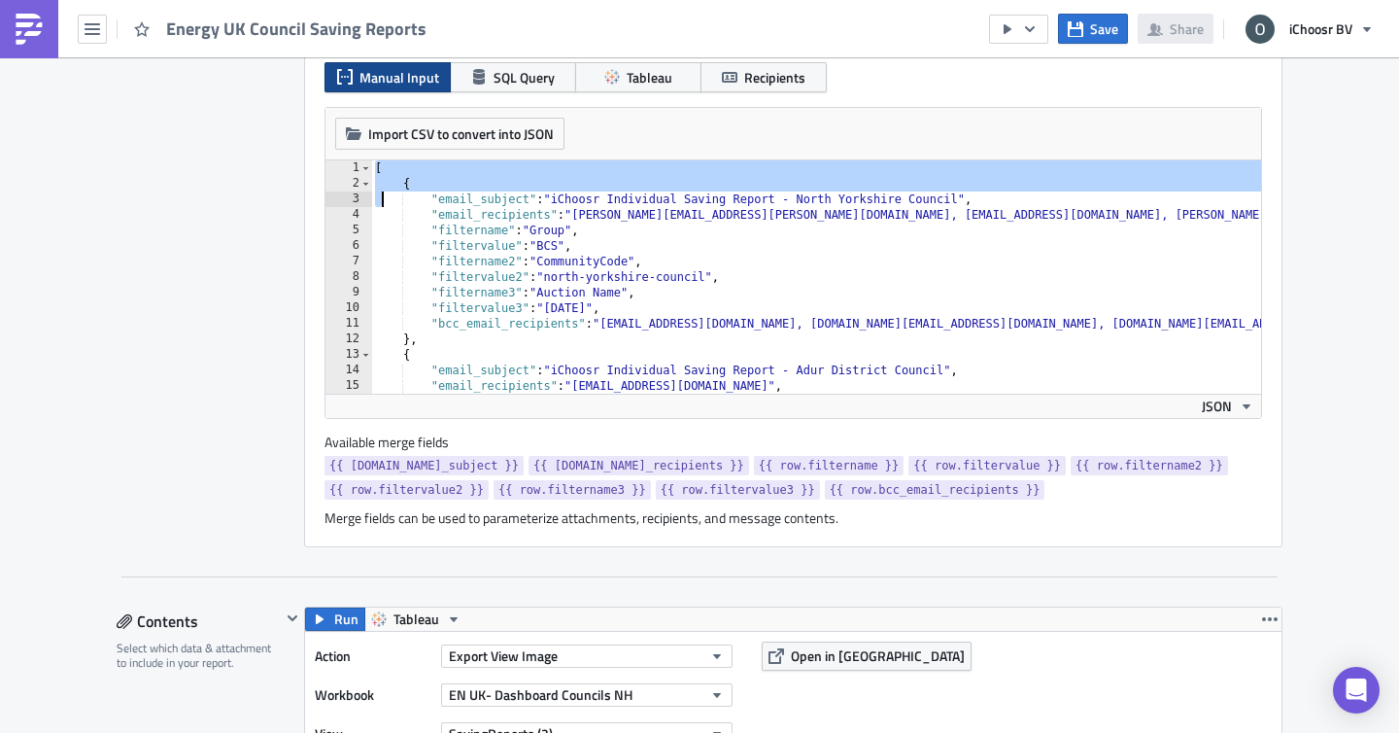
drag, startPoint x: 377, startPoint y: 171, endPoint x: 385, endPoint y: 194, distance: 24.6
click at [385, 195] on div "[ { "email_subject" : "iChoosr Individual Saving Report - North Yorkshire Counc…" at bounding box center [942, 292] width 1142 height 264
type textarea "} ]"
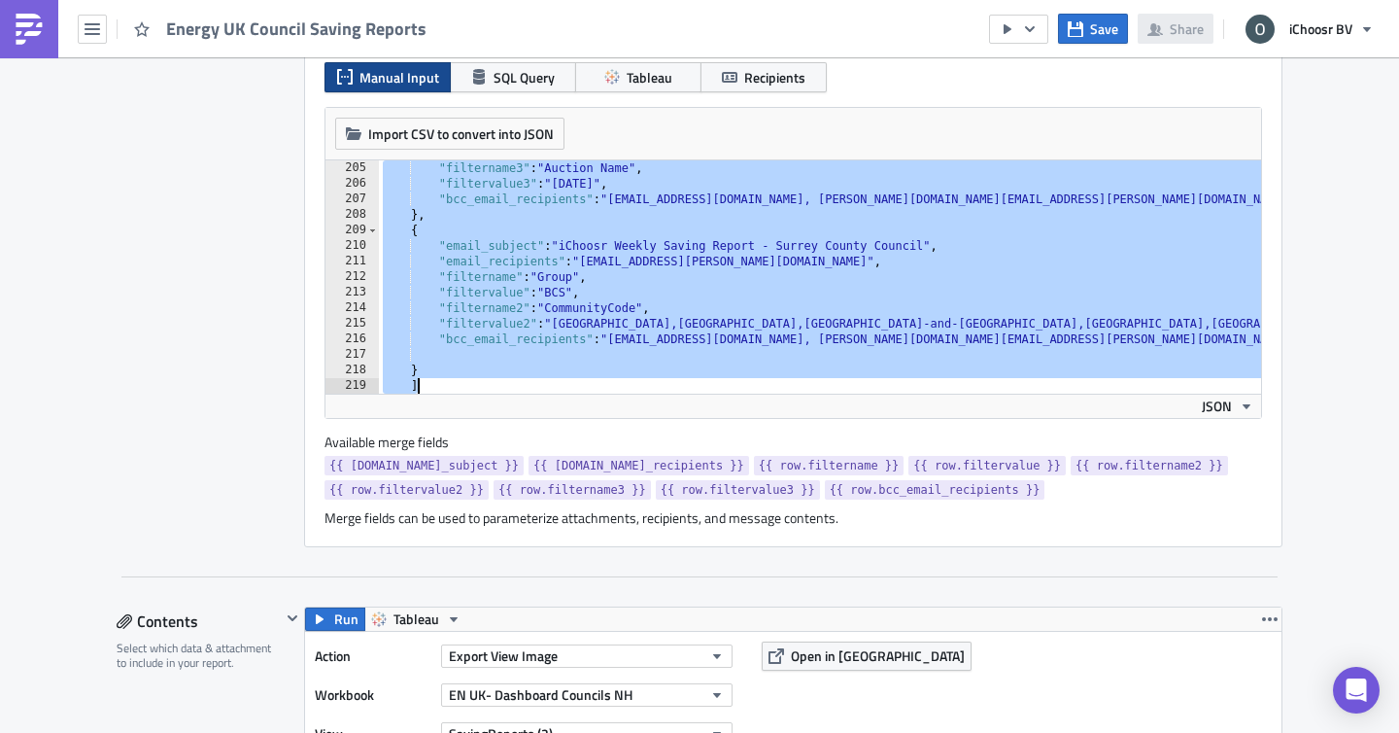
scroll to position [3172, 0]
